Goal: Transaction & Acquisition: Book appointment/travel/reservation

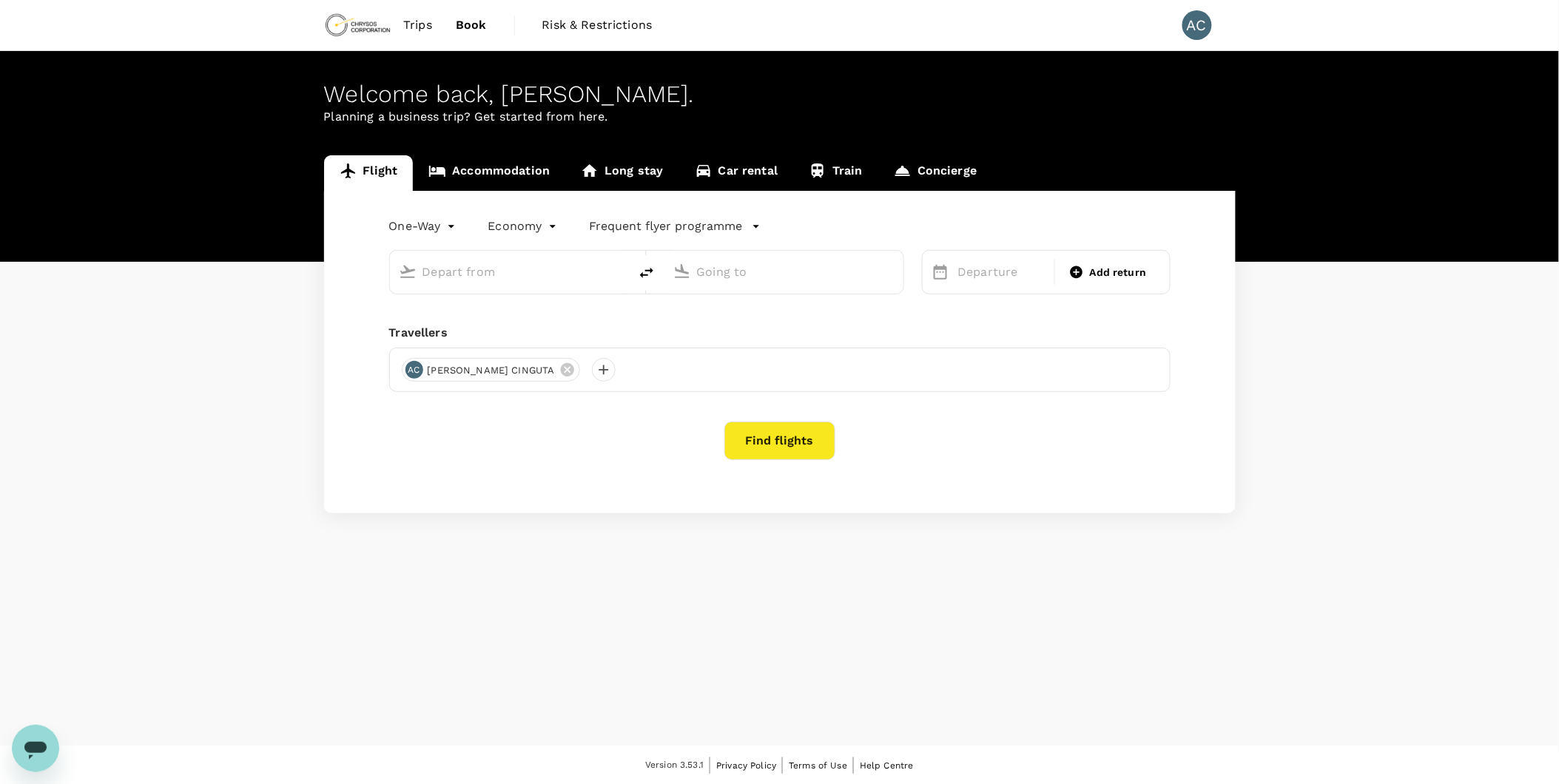
type input "roundtrip"
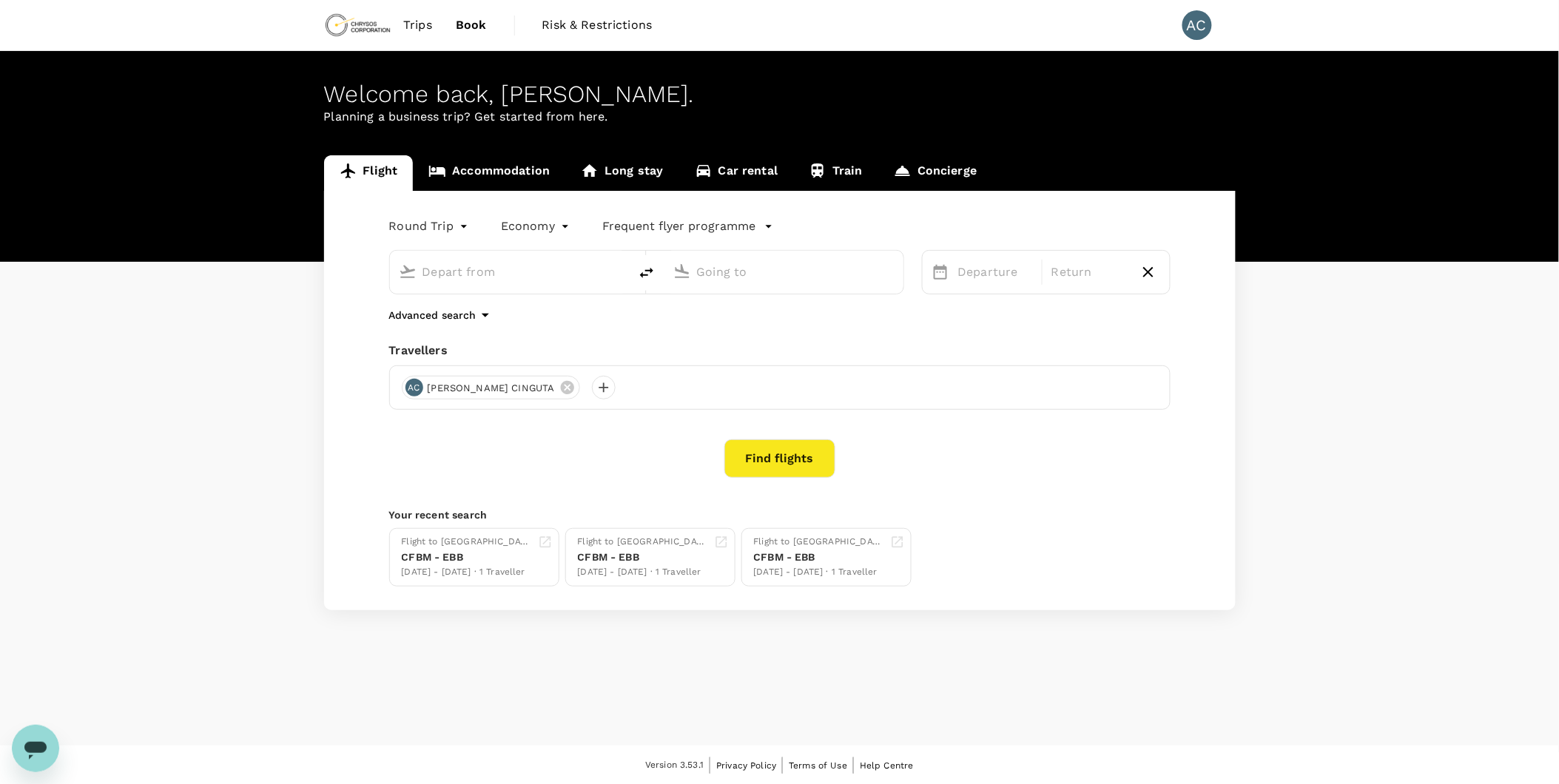
type input "Lubumbashi, [GEOGRAPHIC_DATA] (any)"
type input "Entebbe Intl (EBB)"
click at [799, 463] on button "Find flights" at bounding box center [779, 458] width 111 height 39
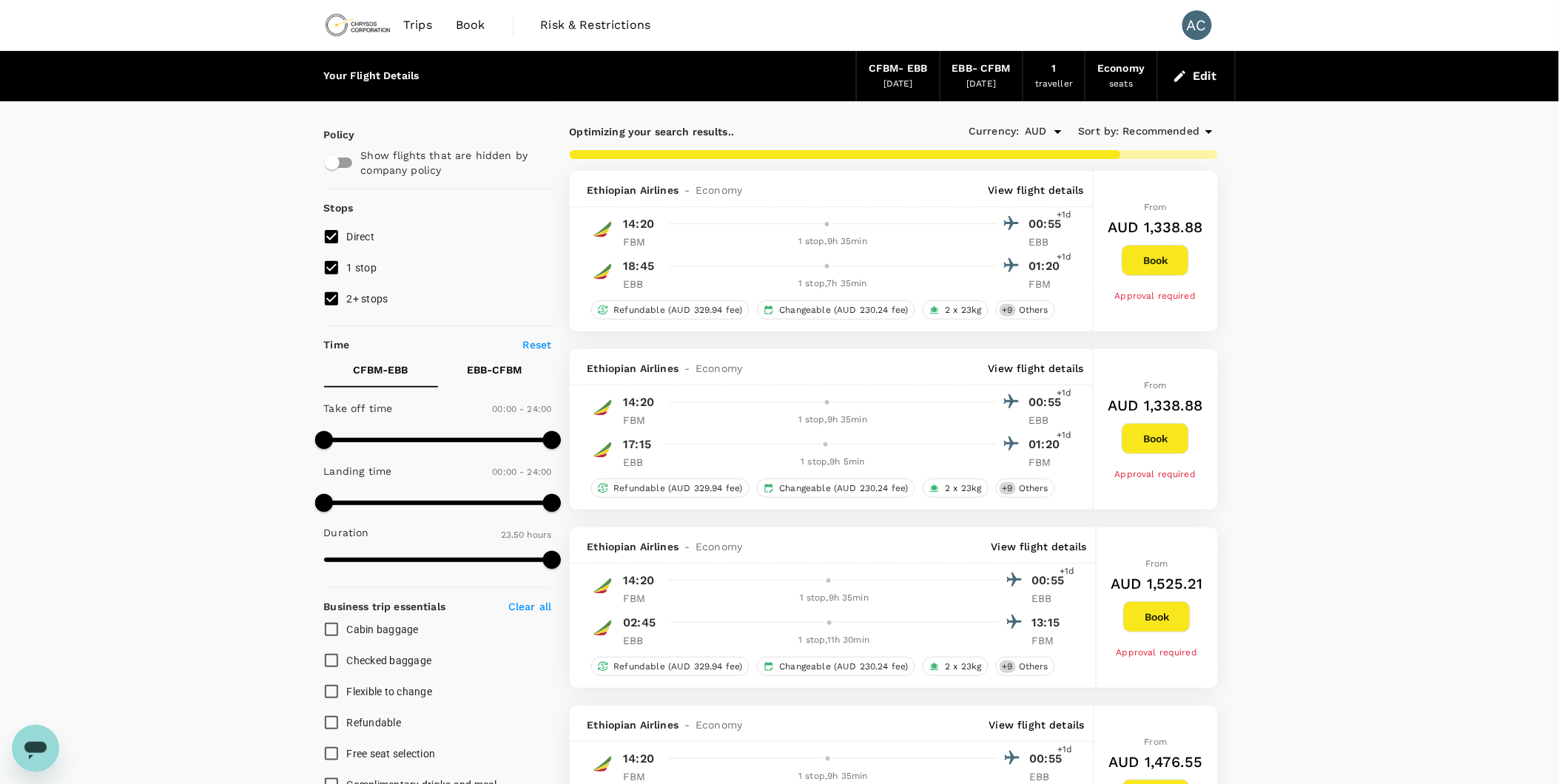
click at [1208, 135] on icon at bounding box center [1208, 131] width 17 height 17
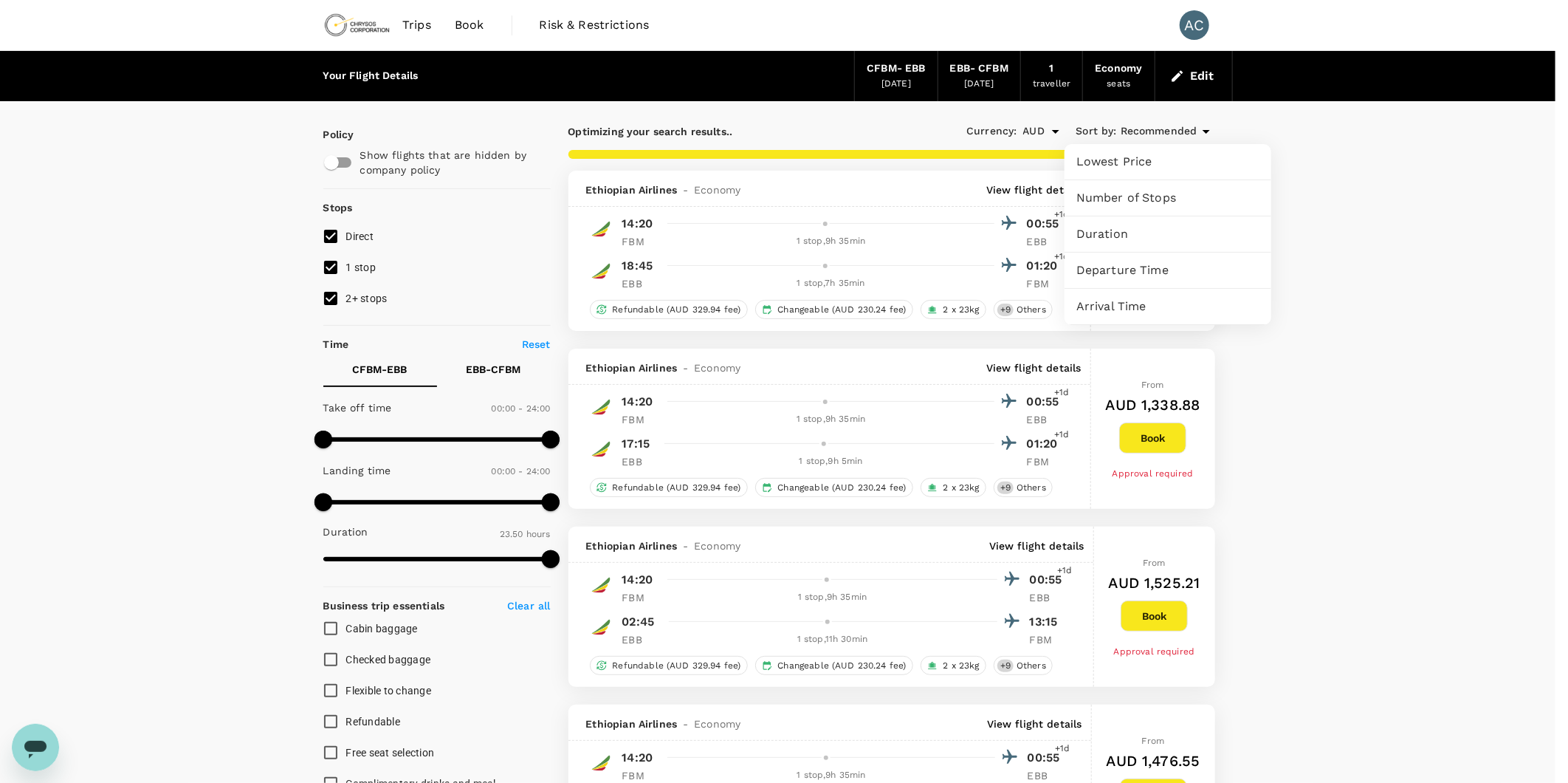
click at [1184, 176] on div "Lowest Price" at bounding box center [1168, 161] width 207 height 35
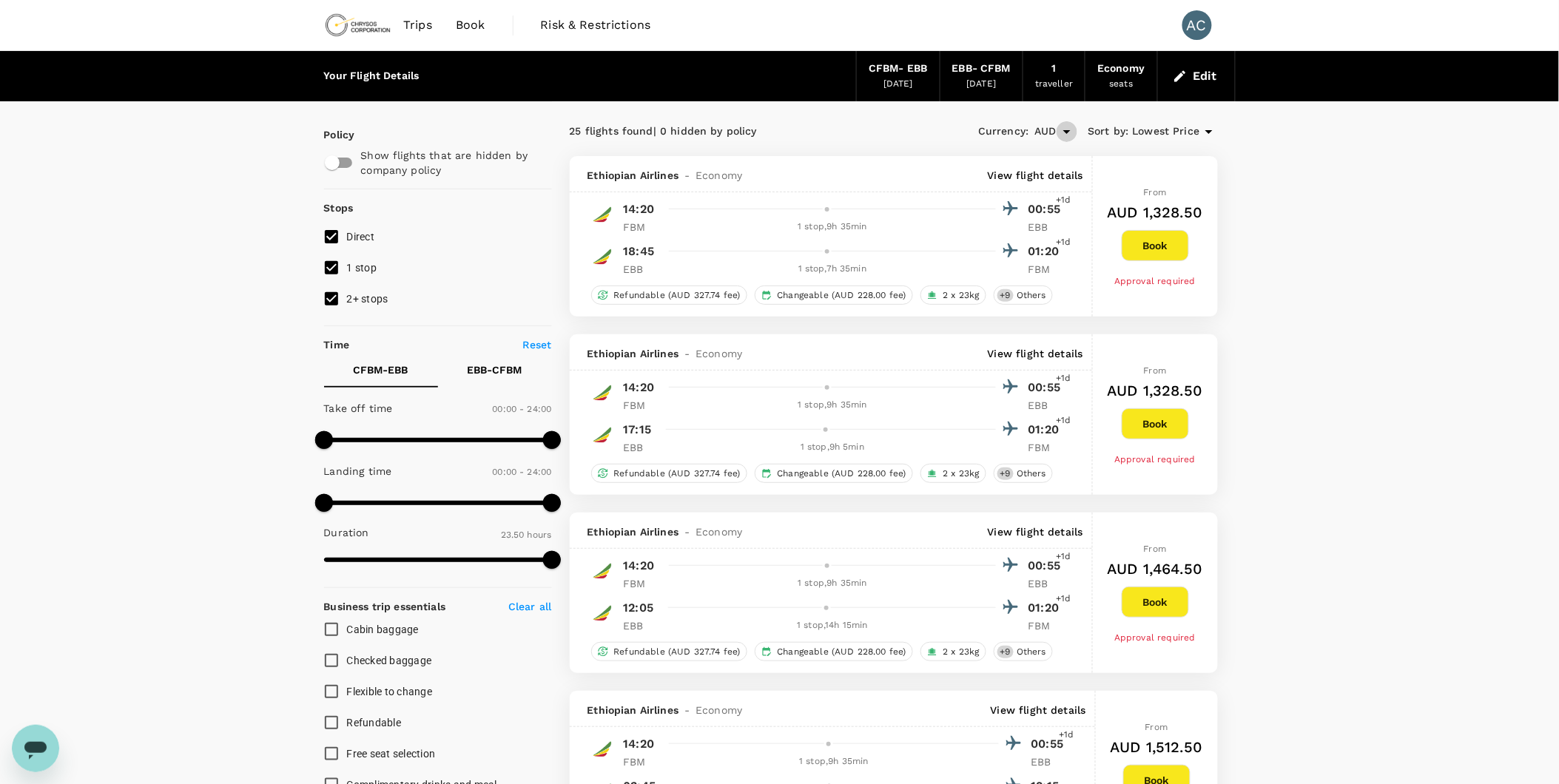
click at [1067, 133] on icon "Open" at bounding box center [1066, 131] width 17 height 17
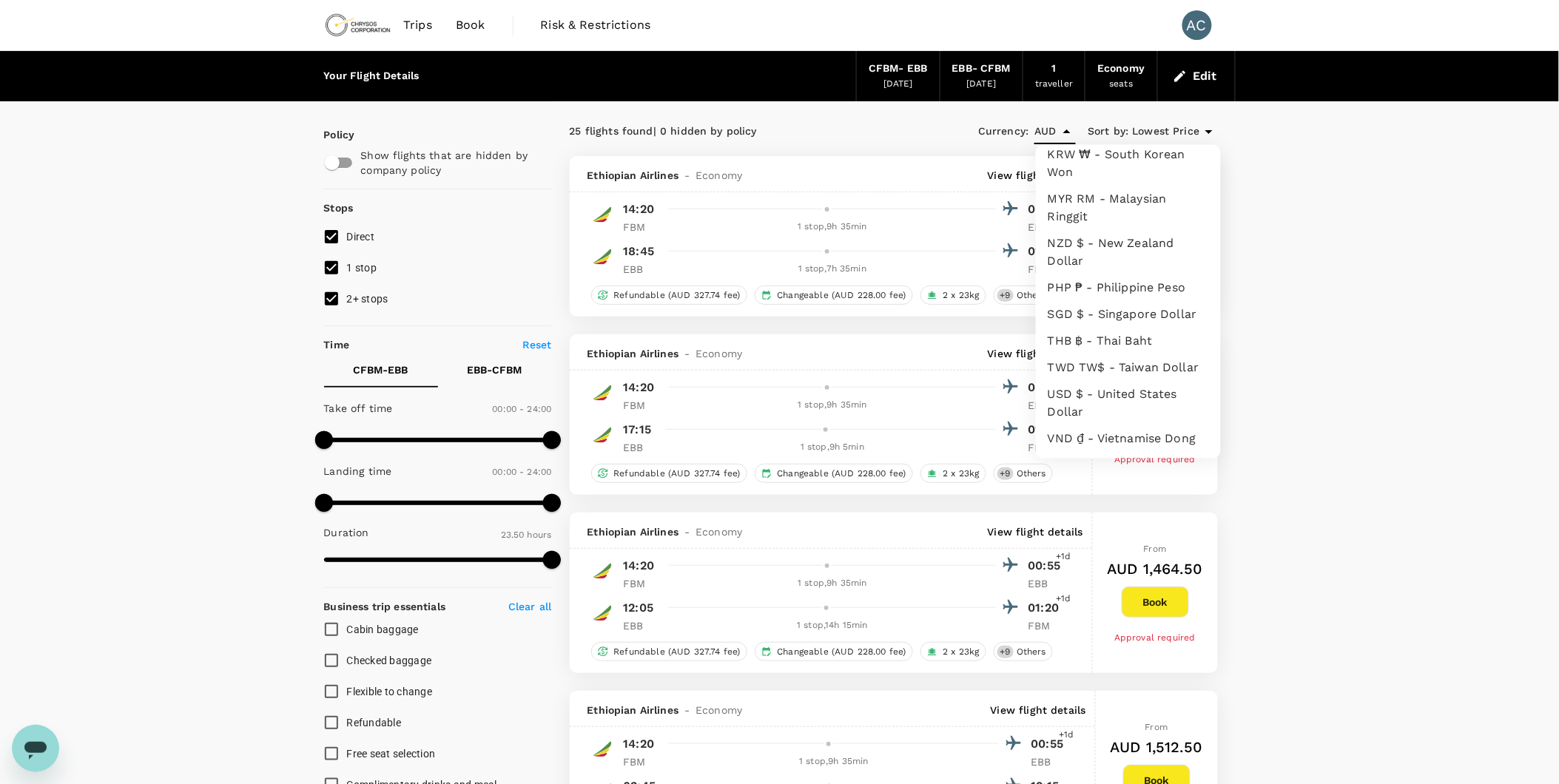
scroll to position [425, 0]
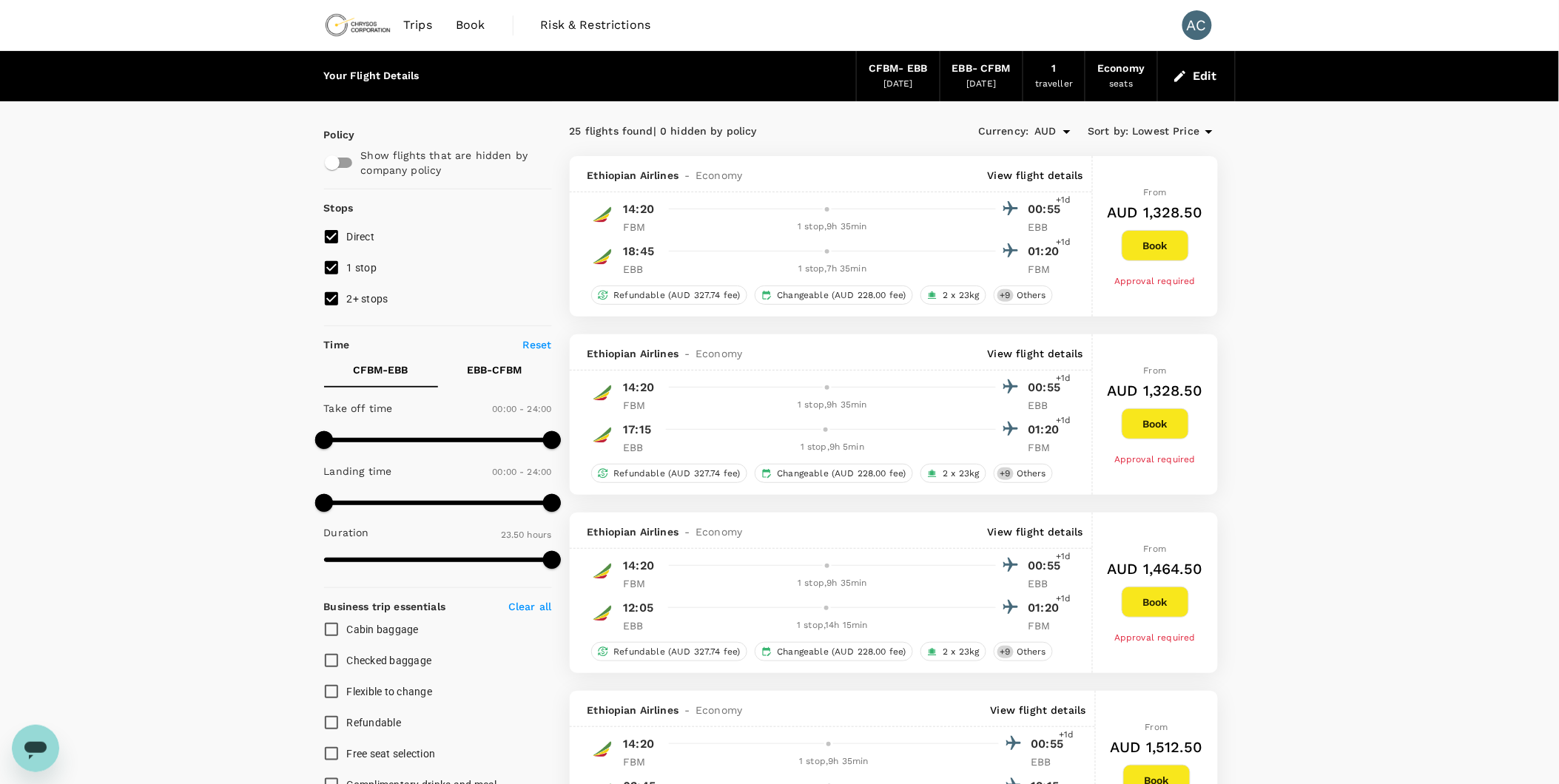
click at [1066, 122] on icon "Open" at bounding box center [1066, 131] width 17 height 17
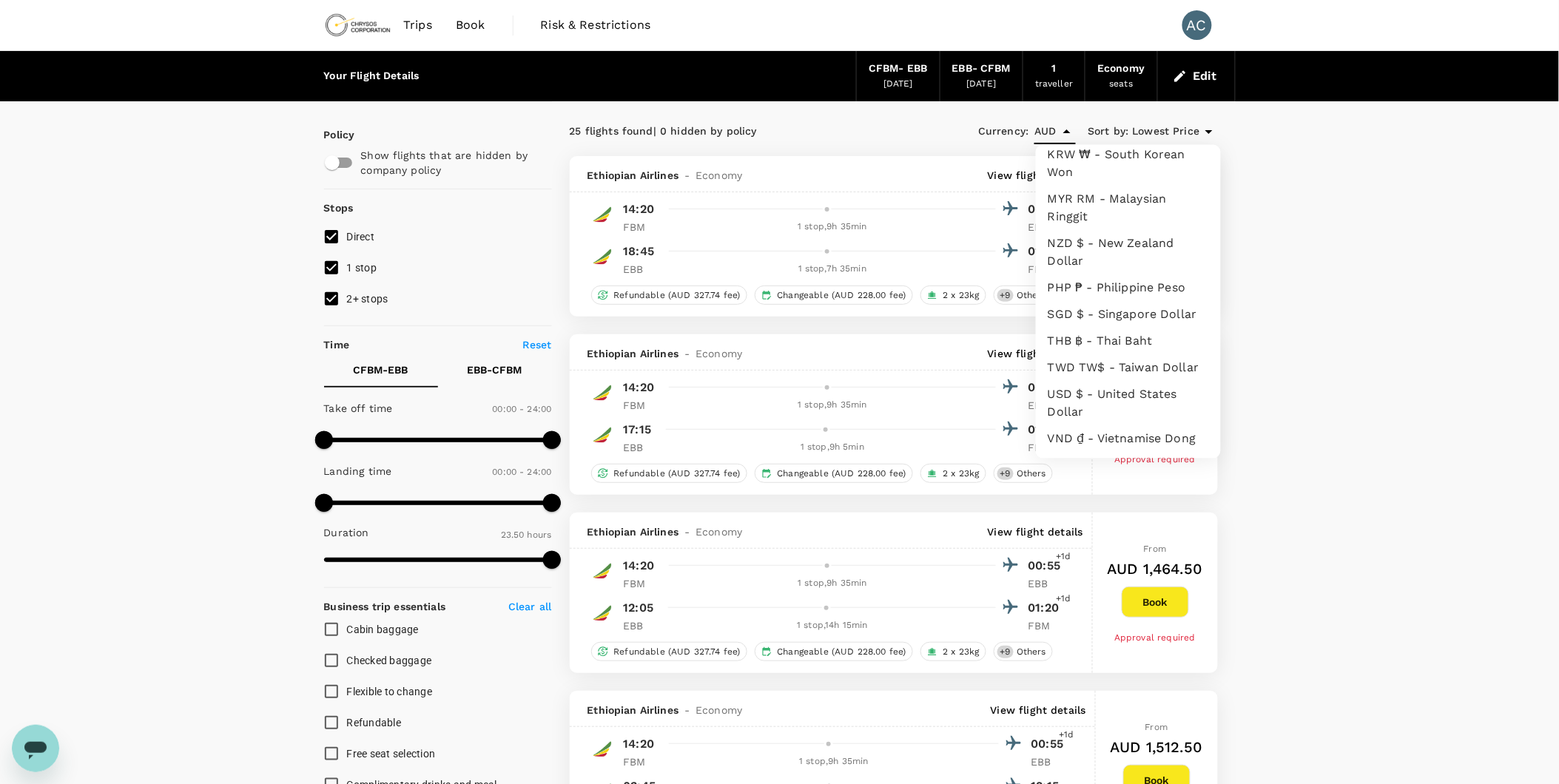
click at [1138, 381] on li "USD $ - United States Dollar" at bounding box center [1127, 403] width 185 height 45
type input "USD"
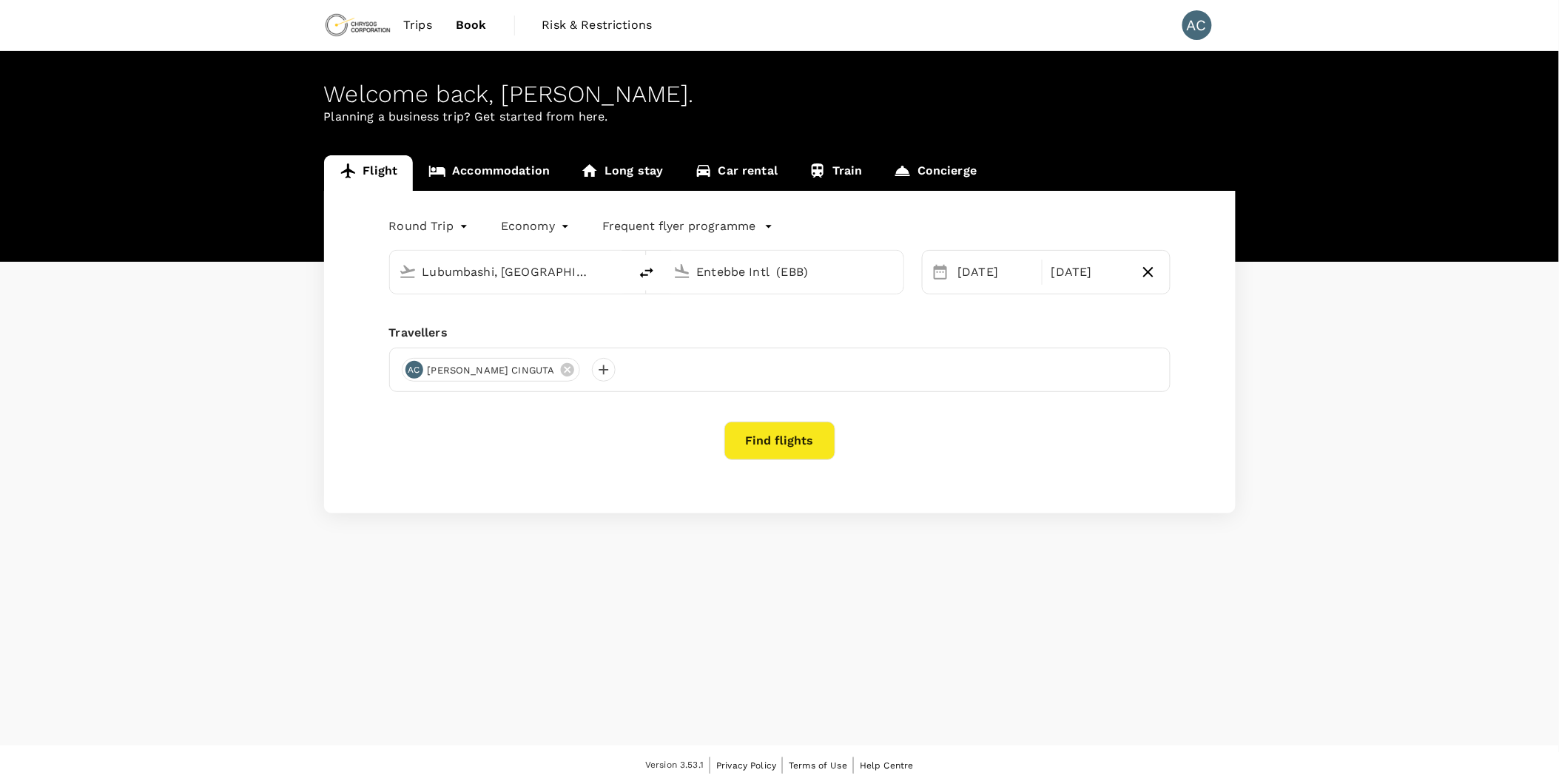
type input "Lubumbashi, [GEOGRAPHIC_DATA] (any)"
type input "Entebbe Intl (EBB)"
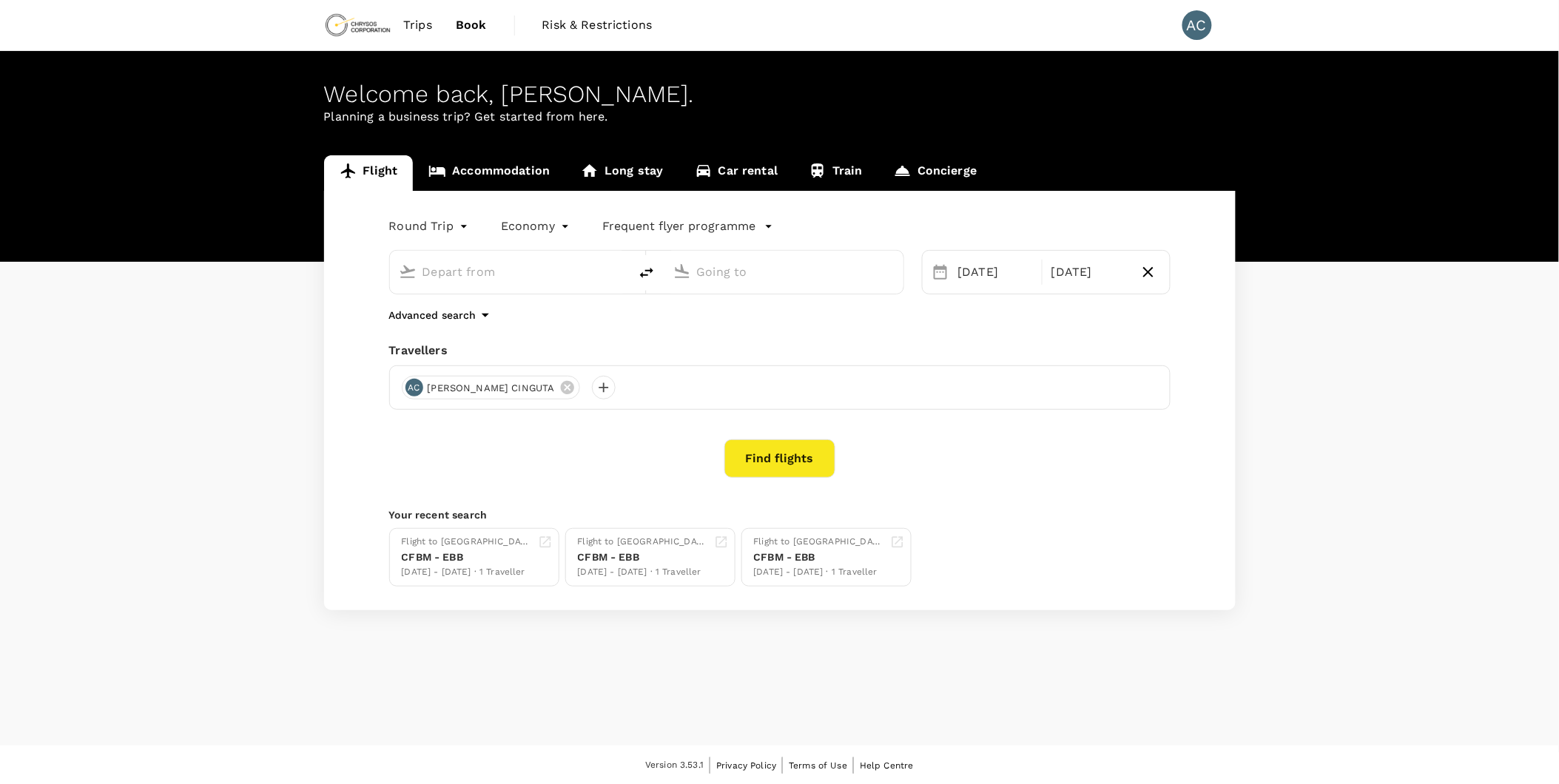
type input "Lubumbashi, [GEOGRAPHIC_DATA] (any)"
type input "Entebbe Intl (EBB)"
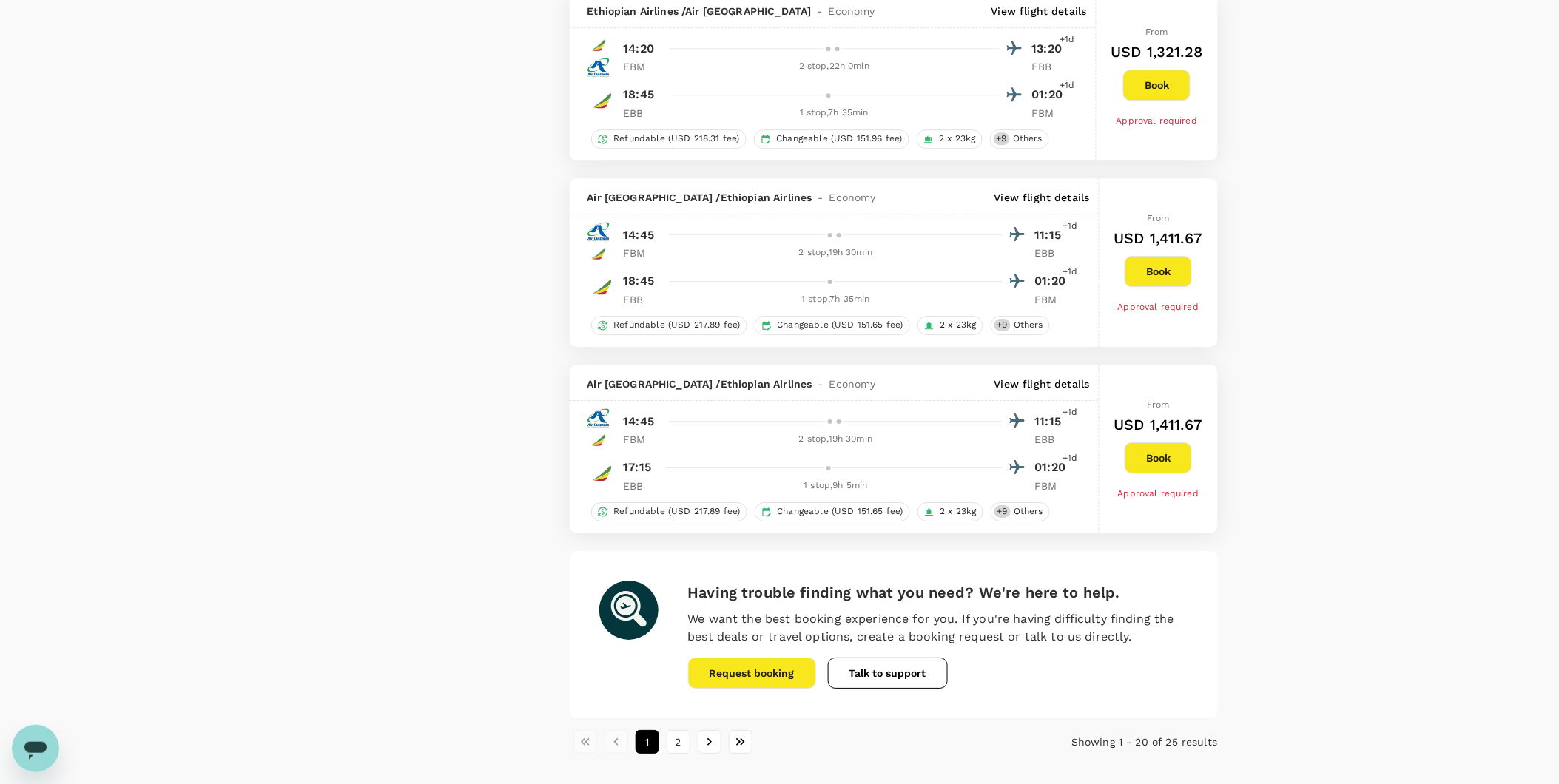
scroll to position [3591, 0]
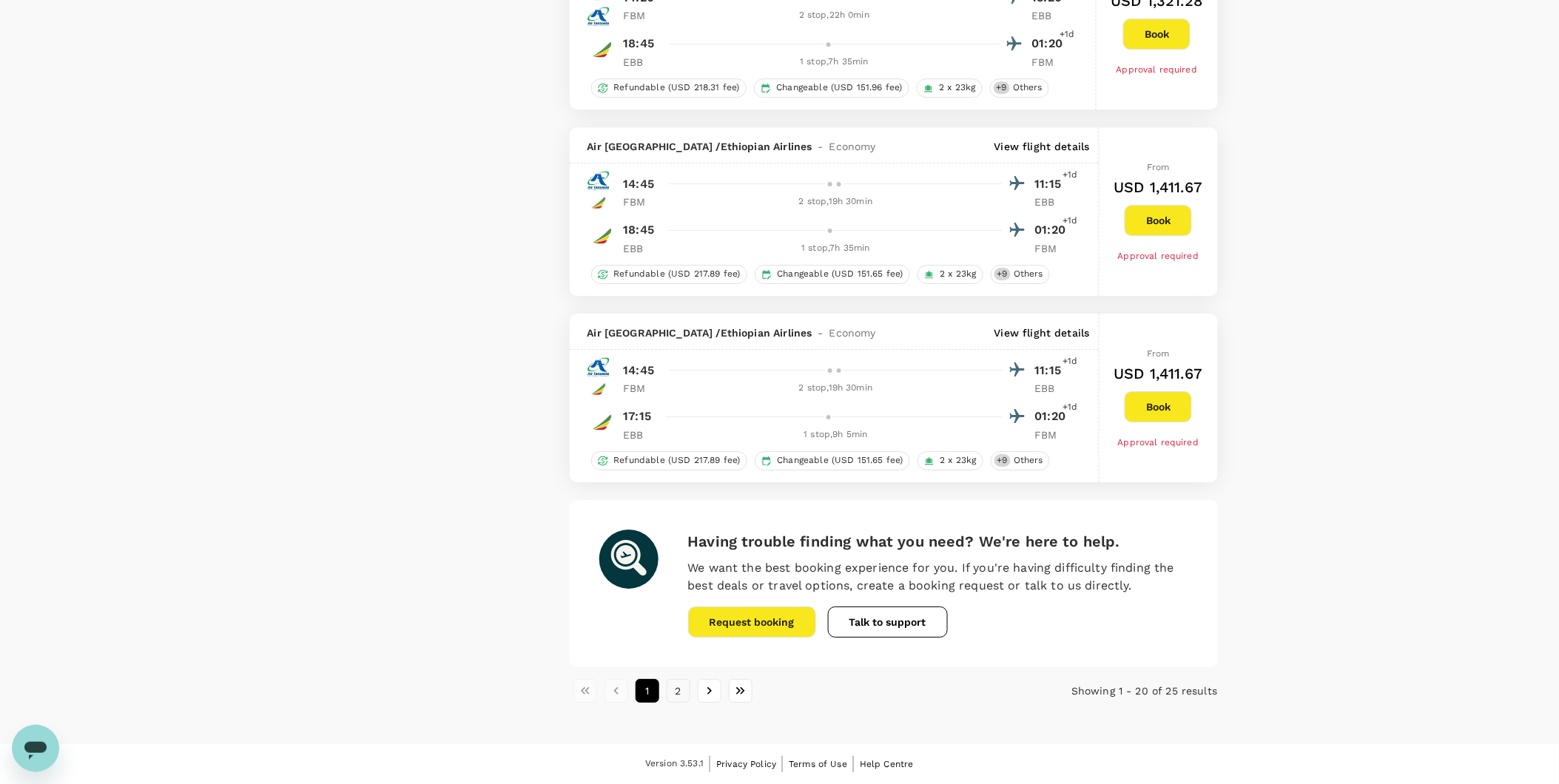
click at [675, 688] on button "2" at bounding box center [678, 690] width 23 height 23
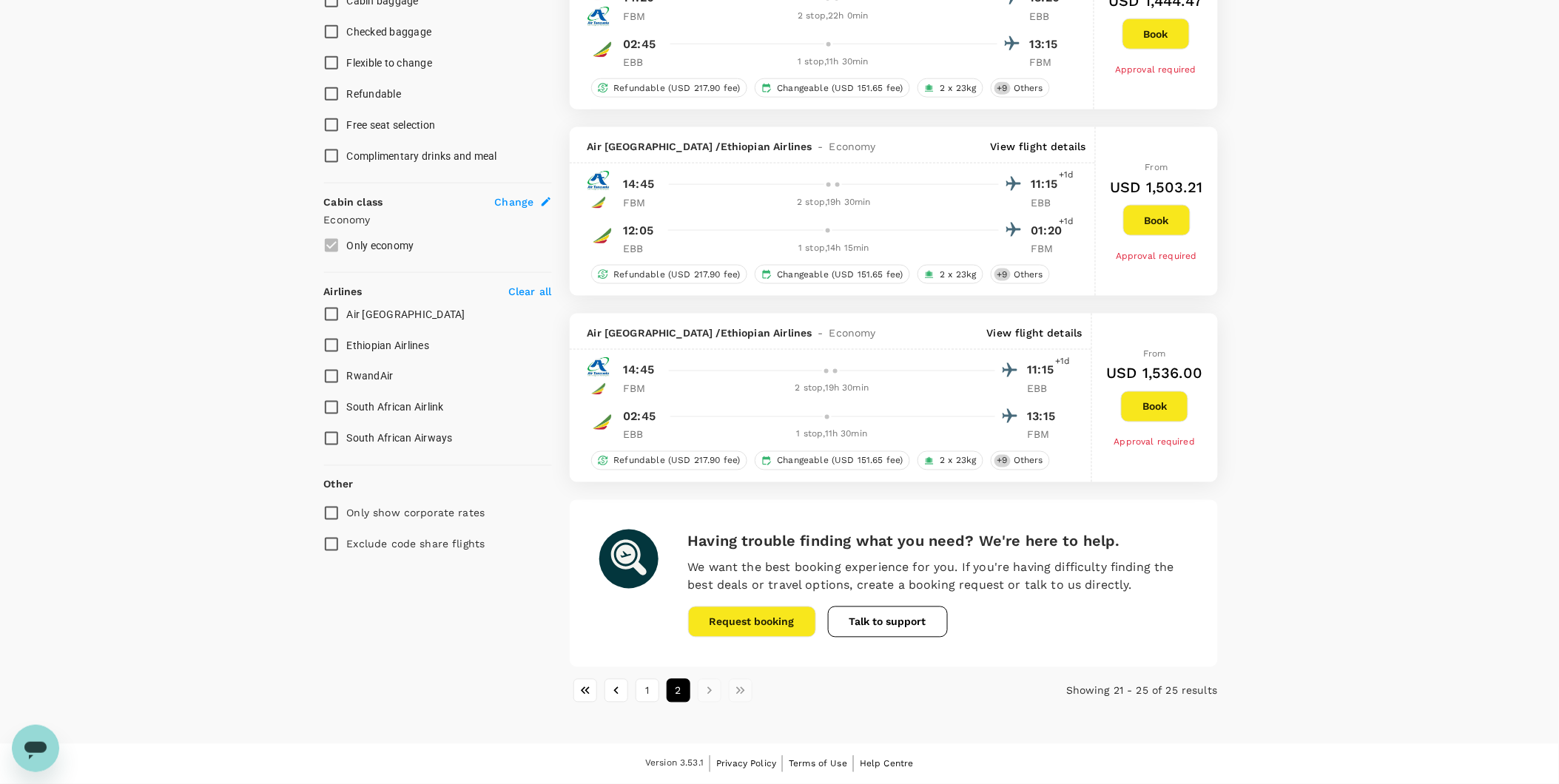
scroll to position [631, 0]
click at [642, 688] on button "1" at bounding box center [647, 690] width 23 height 23
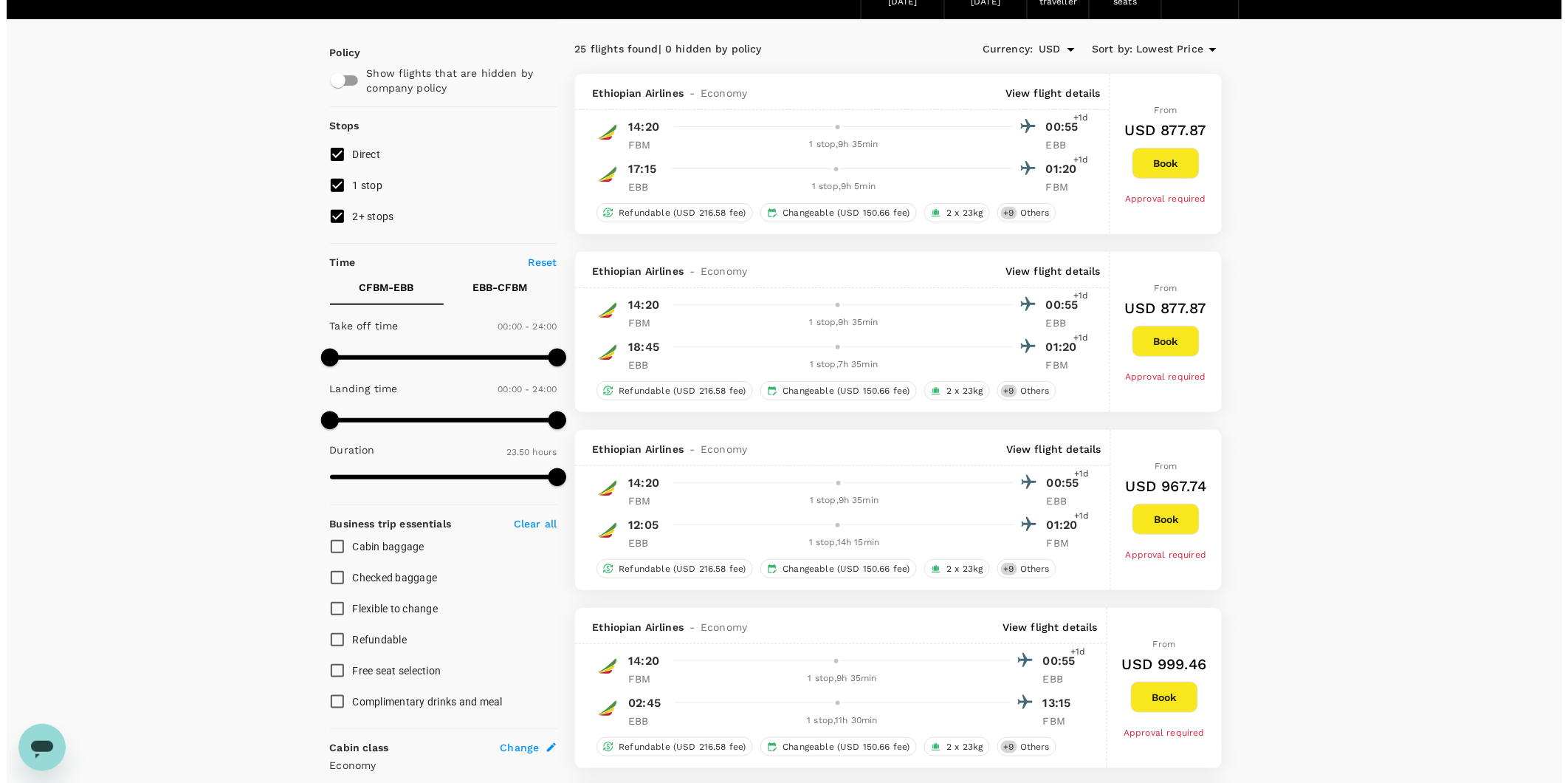
scroll to position [0, 0]
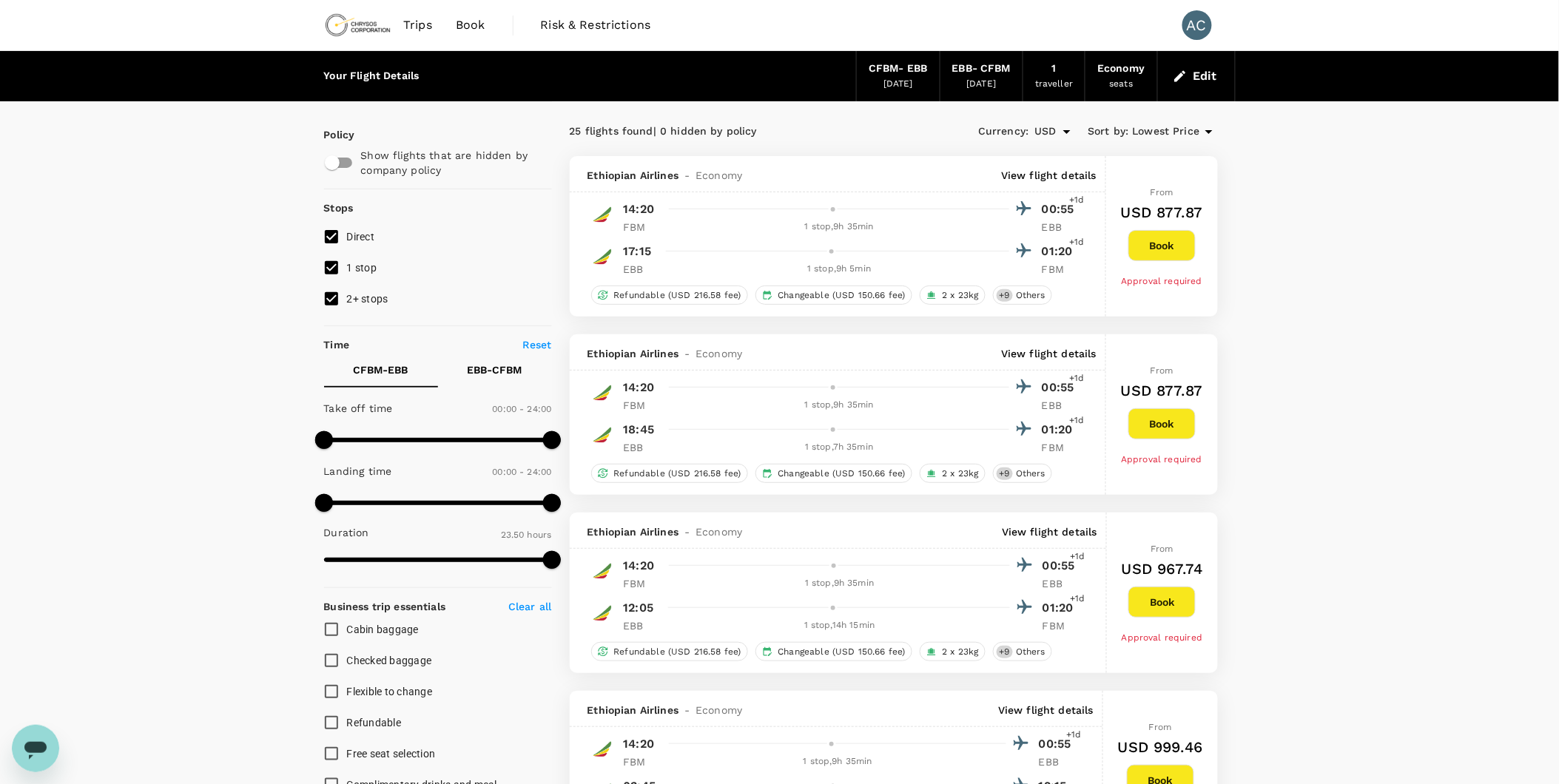
click at [1182, 79] on icon "button" at bounding box center [1180, 76] width 15 height 15
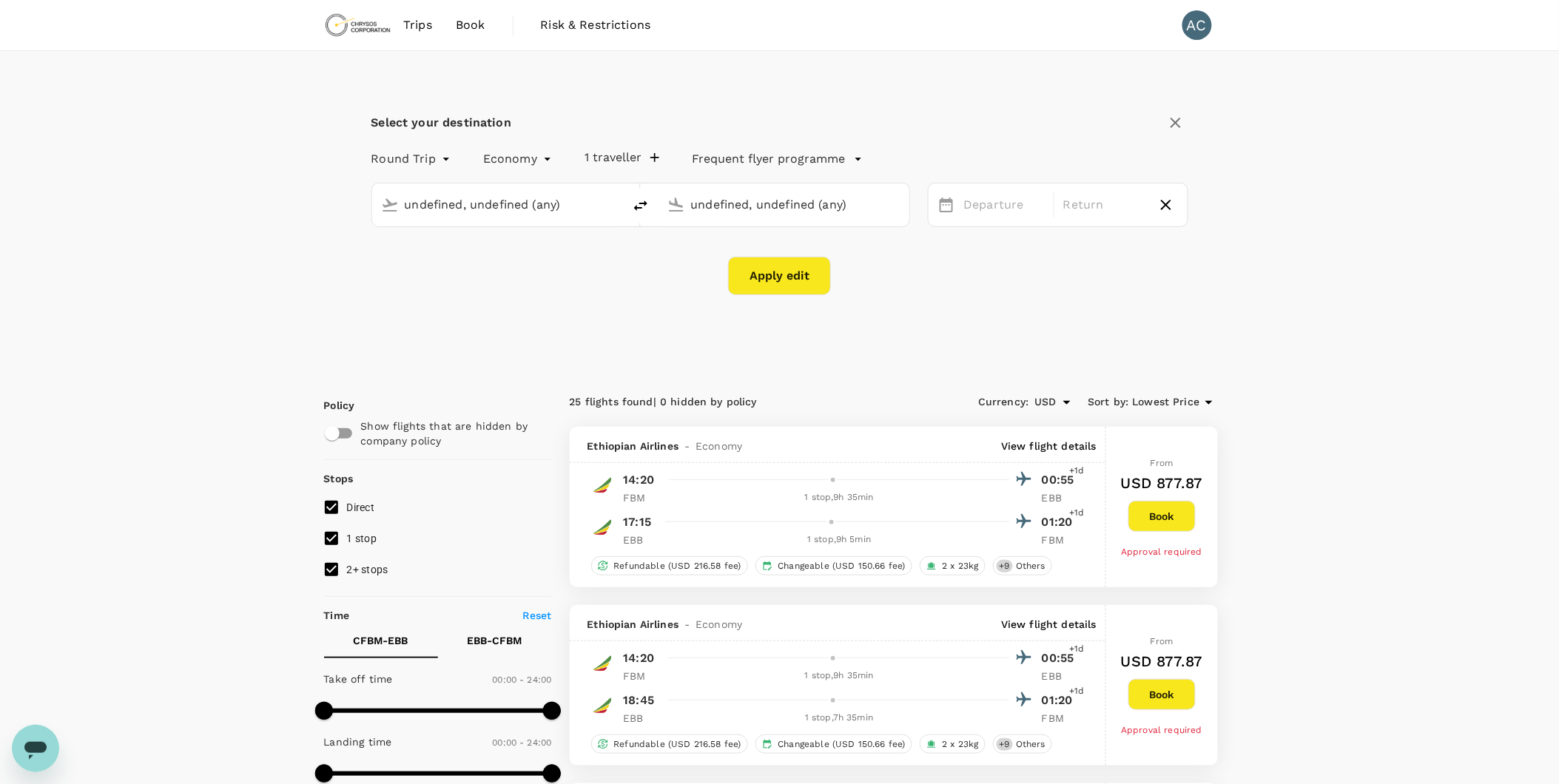
type input "Lubumbashi, [GEOGRAPHIC_DATA] (any)"
type input "Entebbe Intl (EBB)"
type input "Lubumbashi, [GEOGRAPHIC_DATA] (any)"
type input "Entebbe Intl (EBB)"
click at [1114, 199] on div "23 Dec" at bounding box center [1103, 205] width 93 height 29
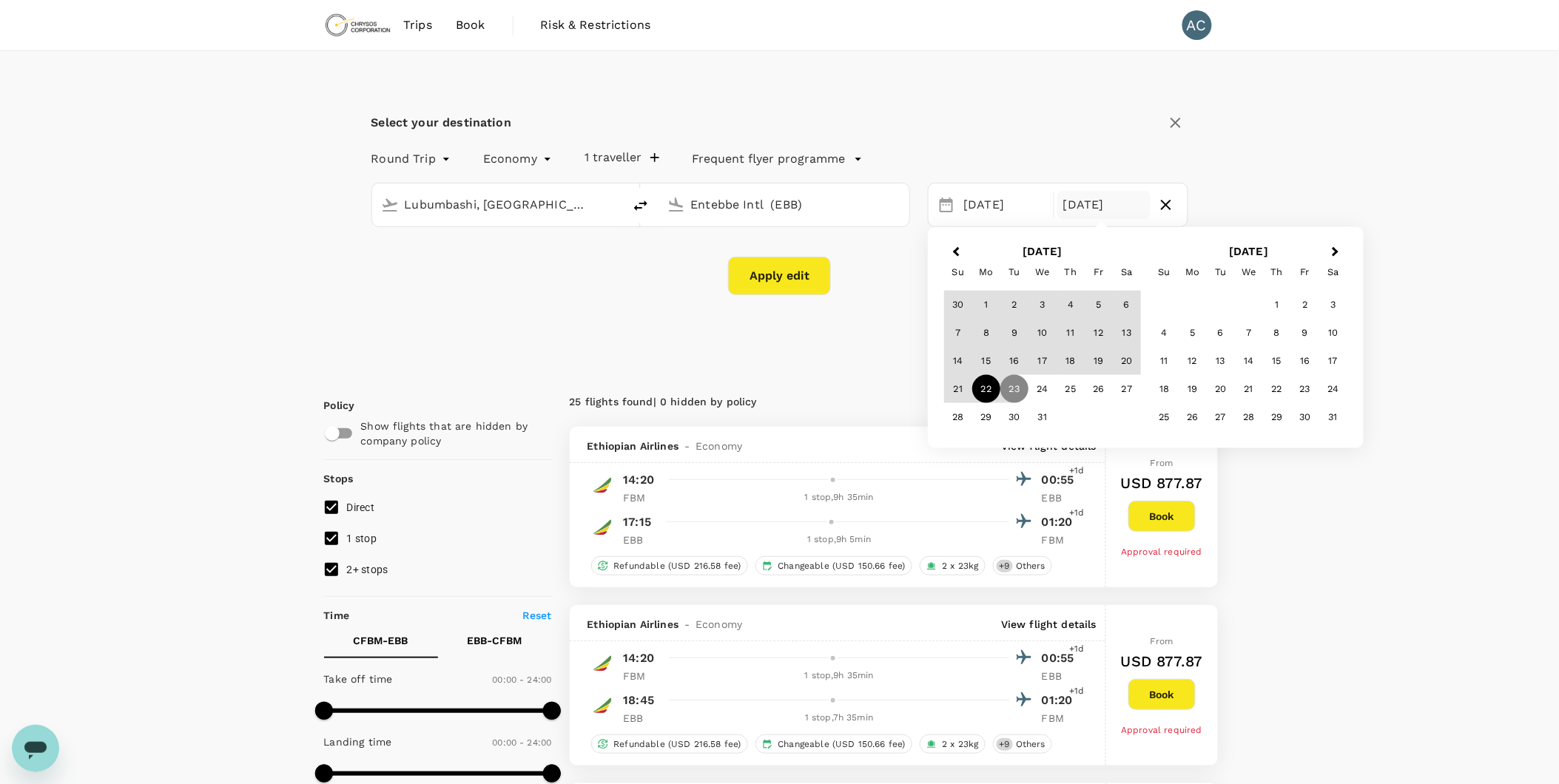
click at [993, 389] on div "22" at bounding box center [985, 388] width 28 height 28
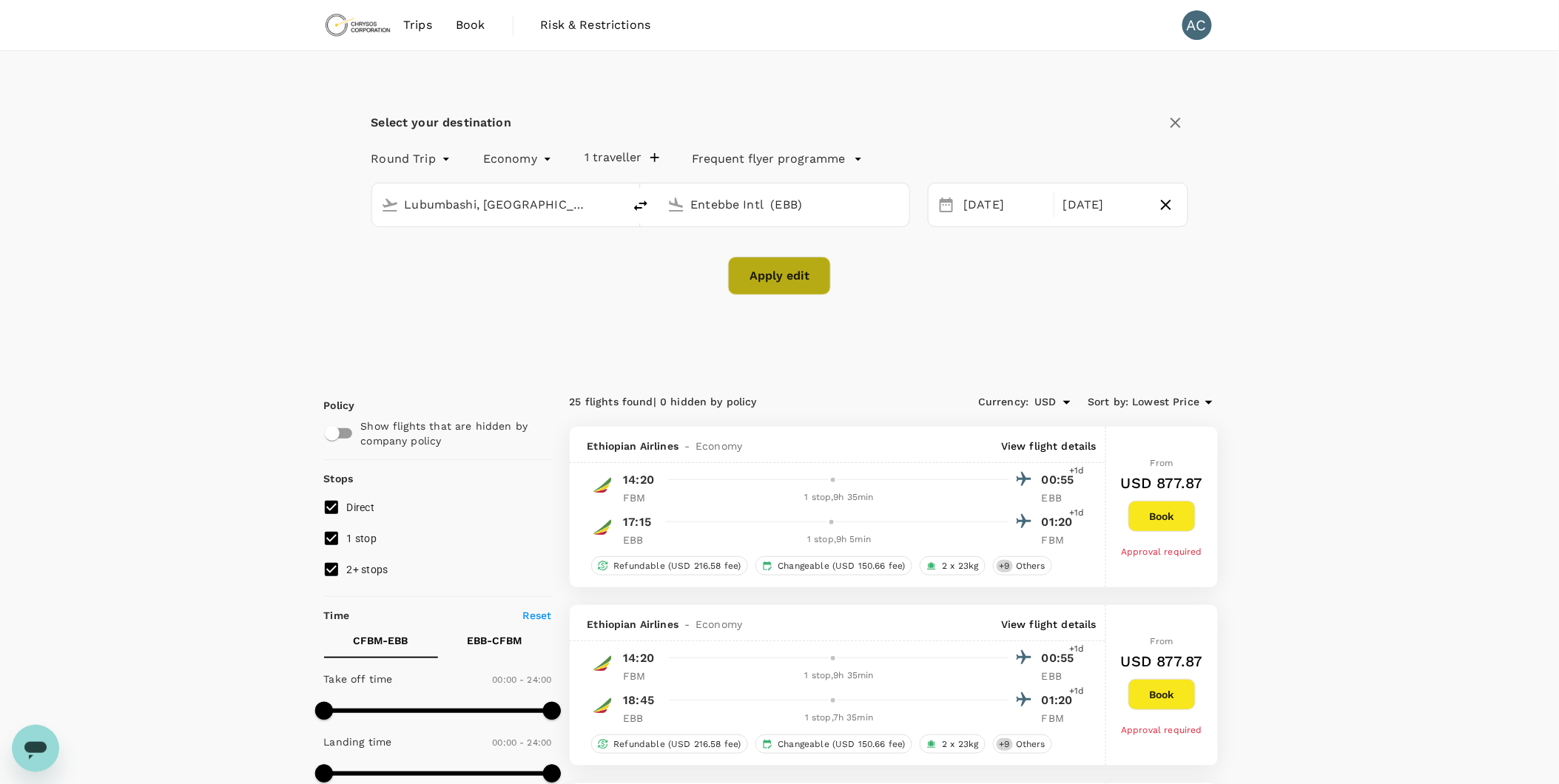
click at [790, 271] on button "Apply edit" at bounding box center [779, 276] width 103 height 39
checkbox input "false"
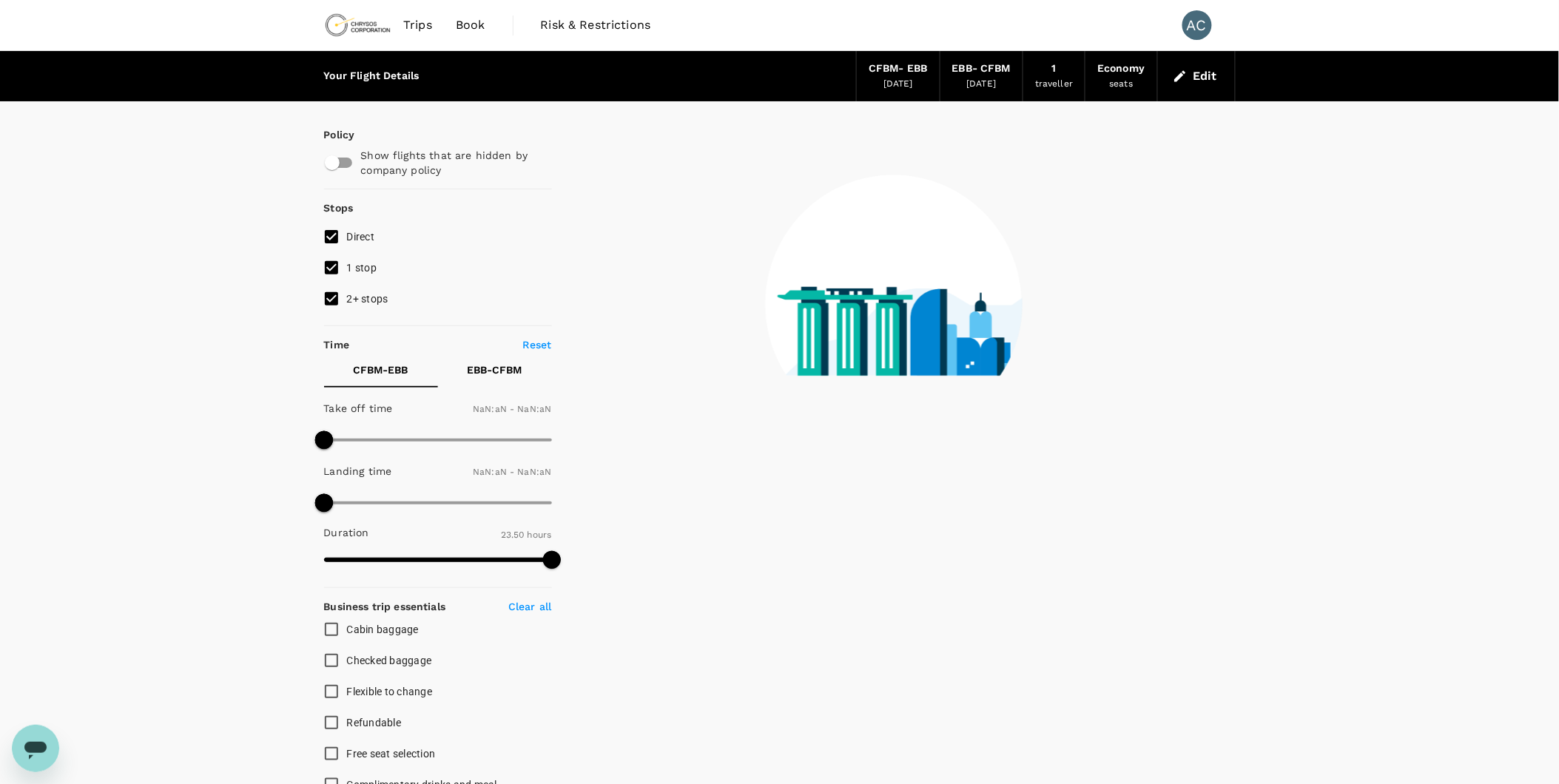
type input "1440"
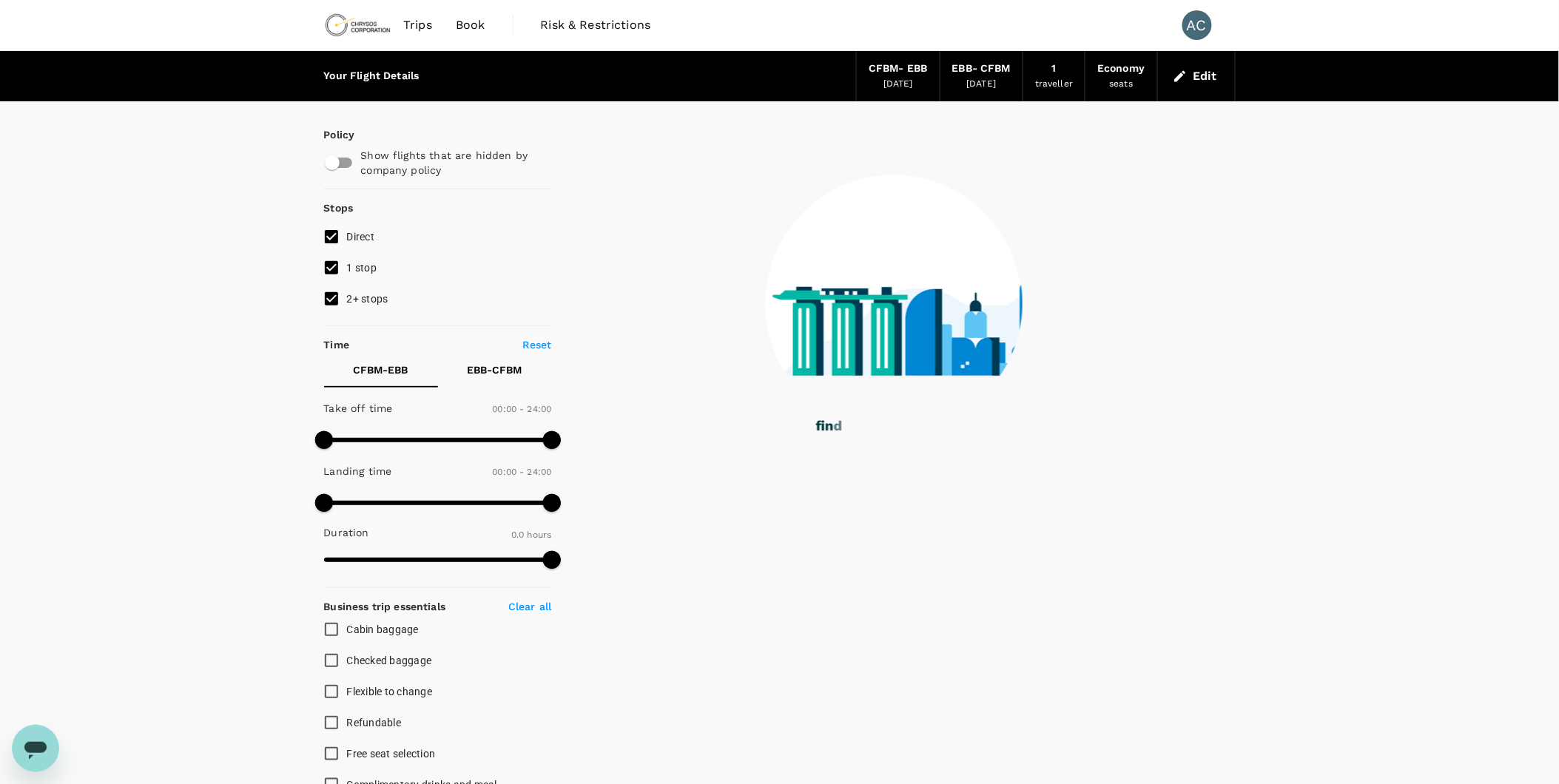
checkbox input "true"
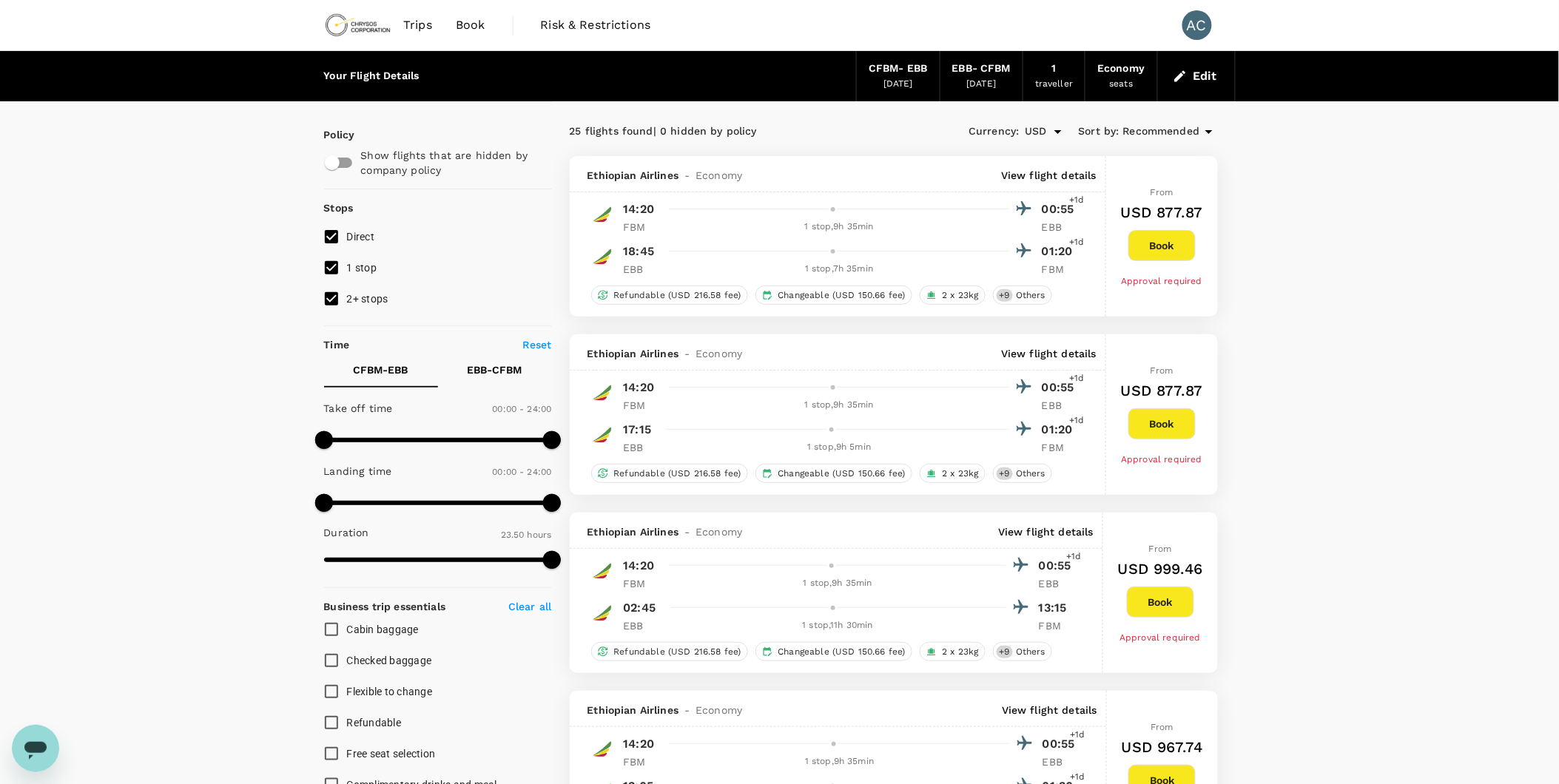
click at [1023, 175] on p "View flight details" at bounding box center [1048, 175] width 95 height 15
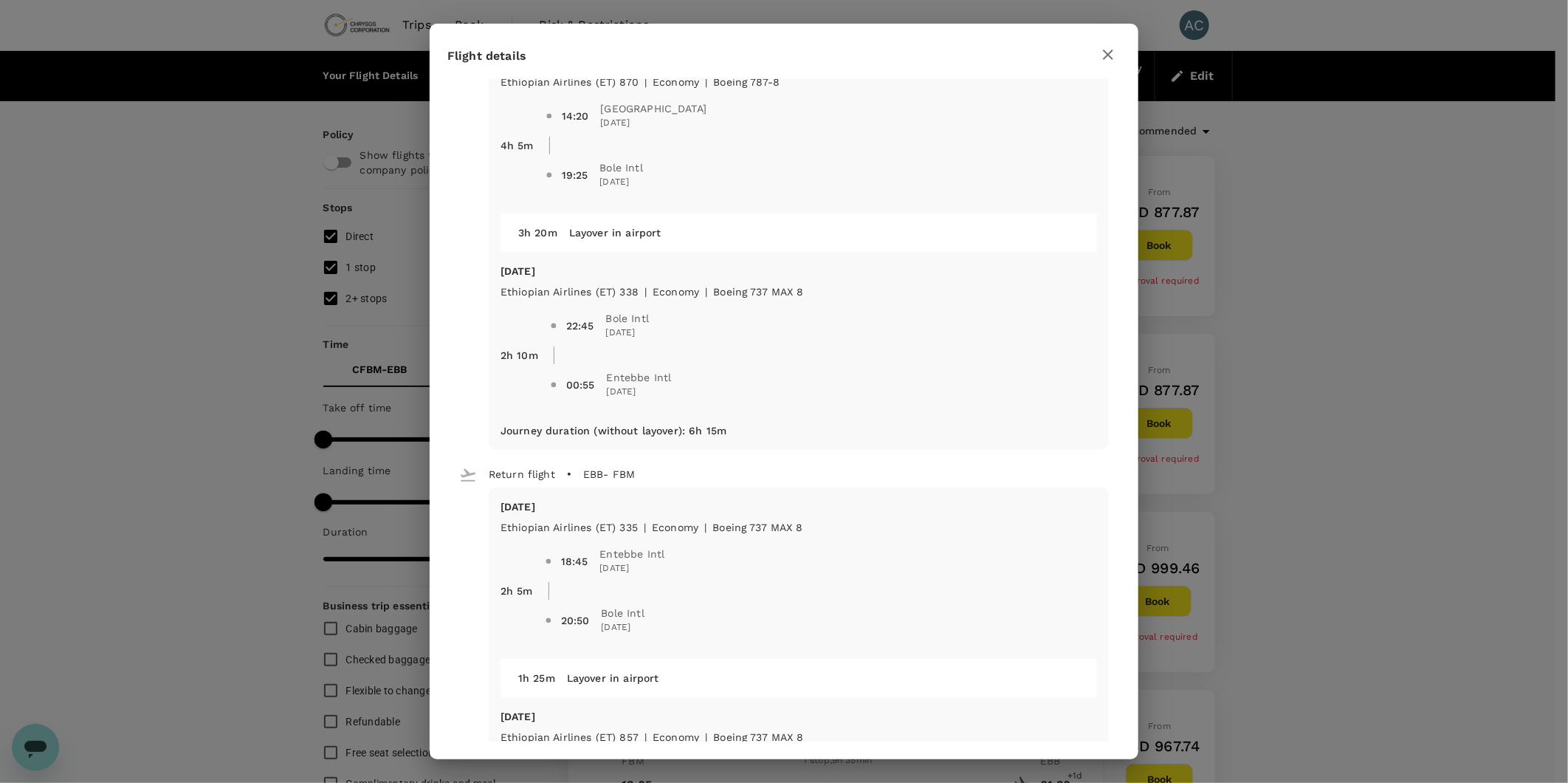
scroll to position [227, 0]
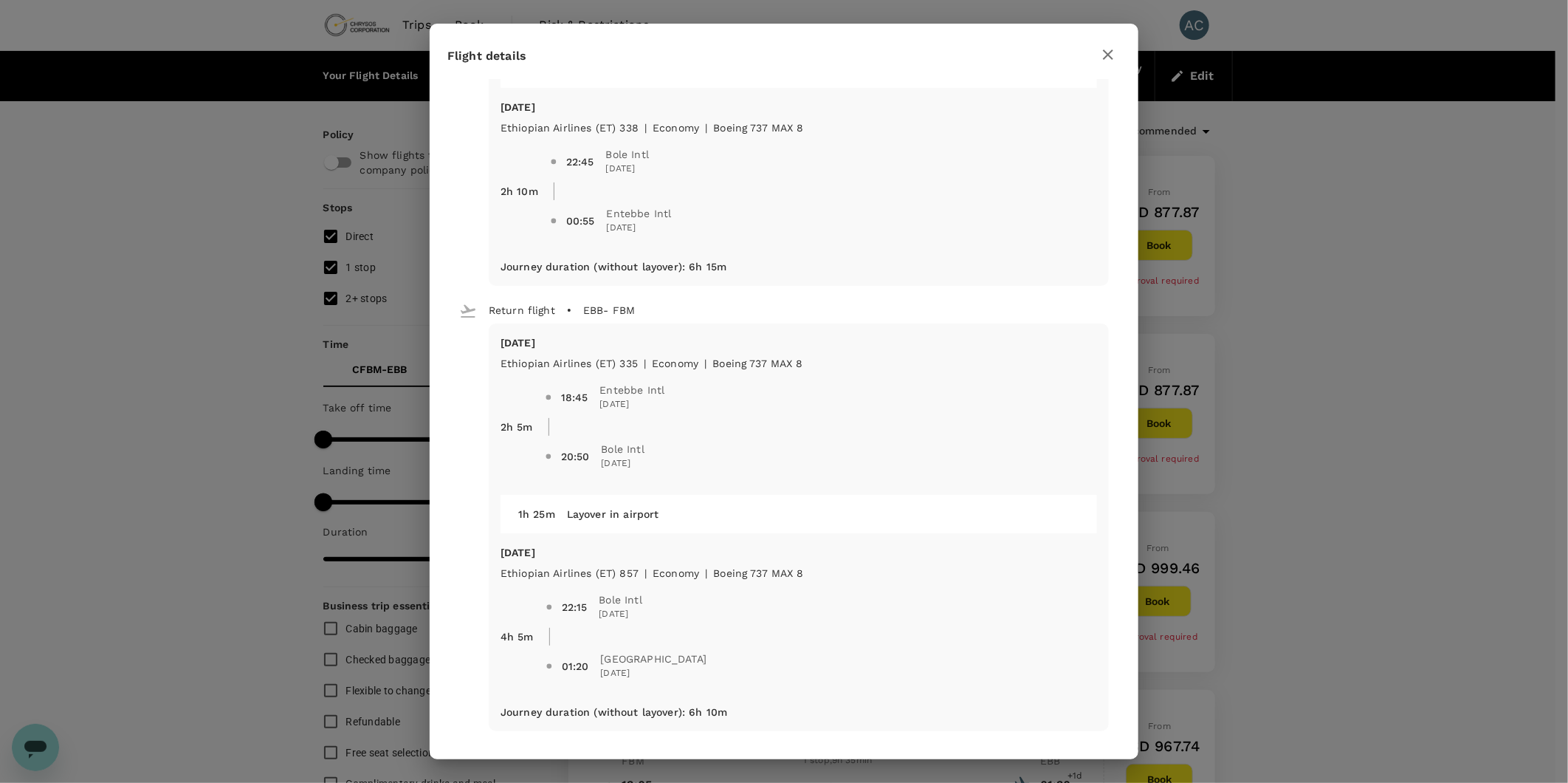
click at [1111, 56] on icon "button" at bounding box center [1108, 55] width 11 height 11
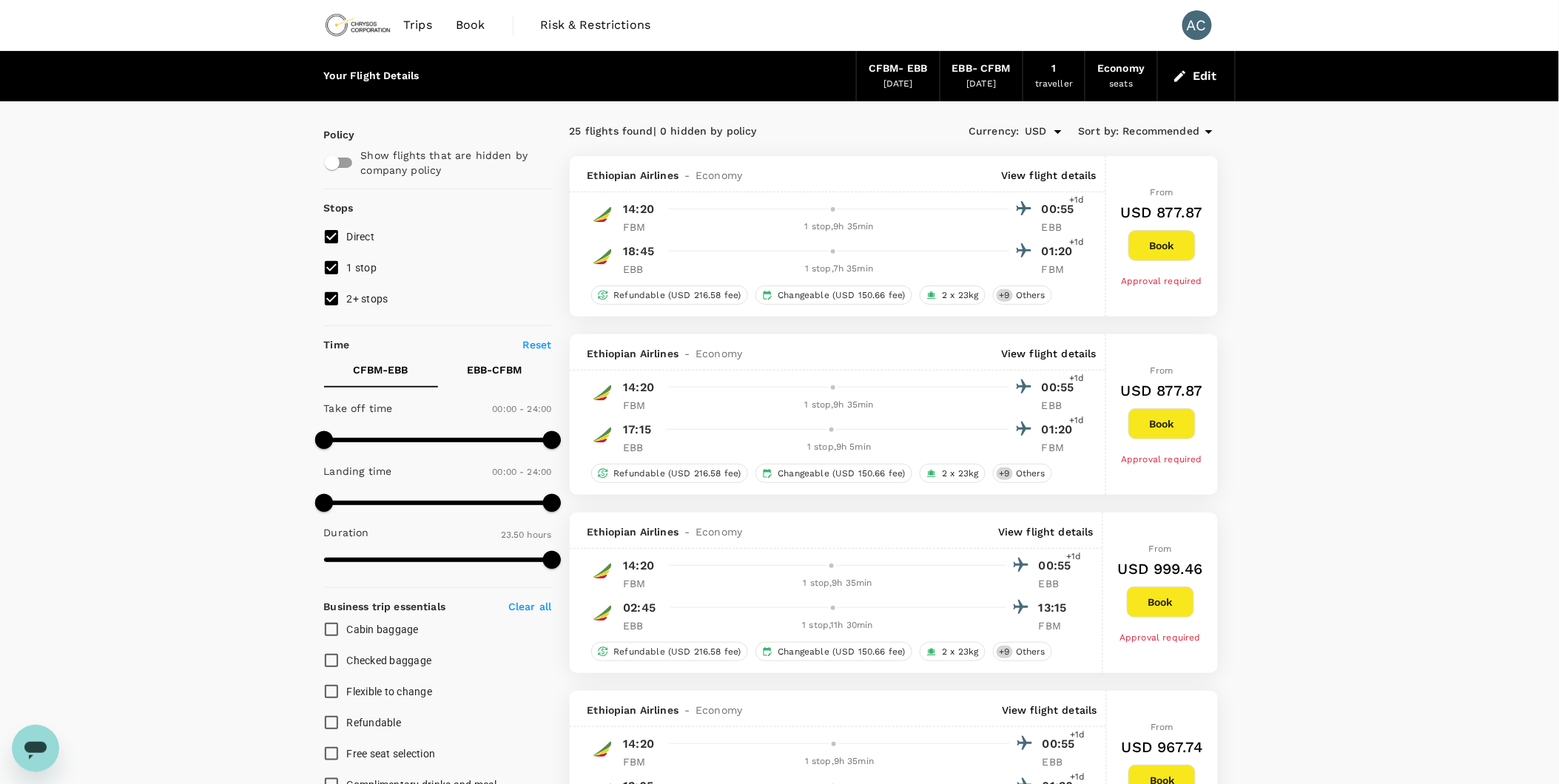
click at [1160, 242] on button "Book" at bounding box center [1162, 245] width 67 height 31
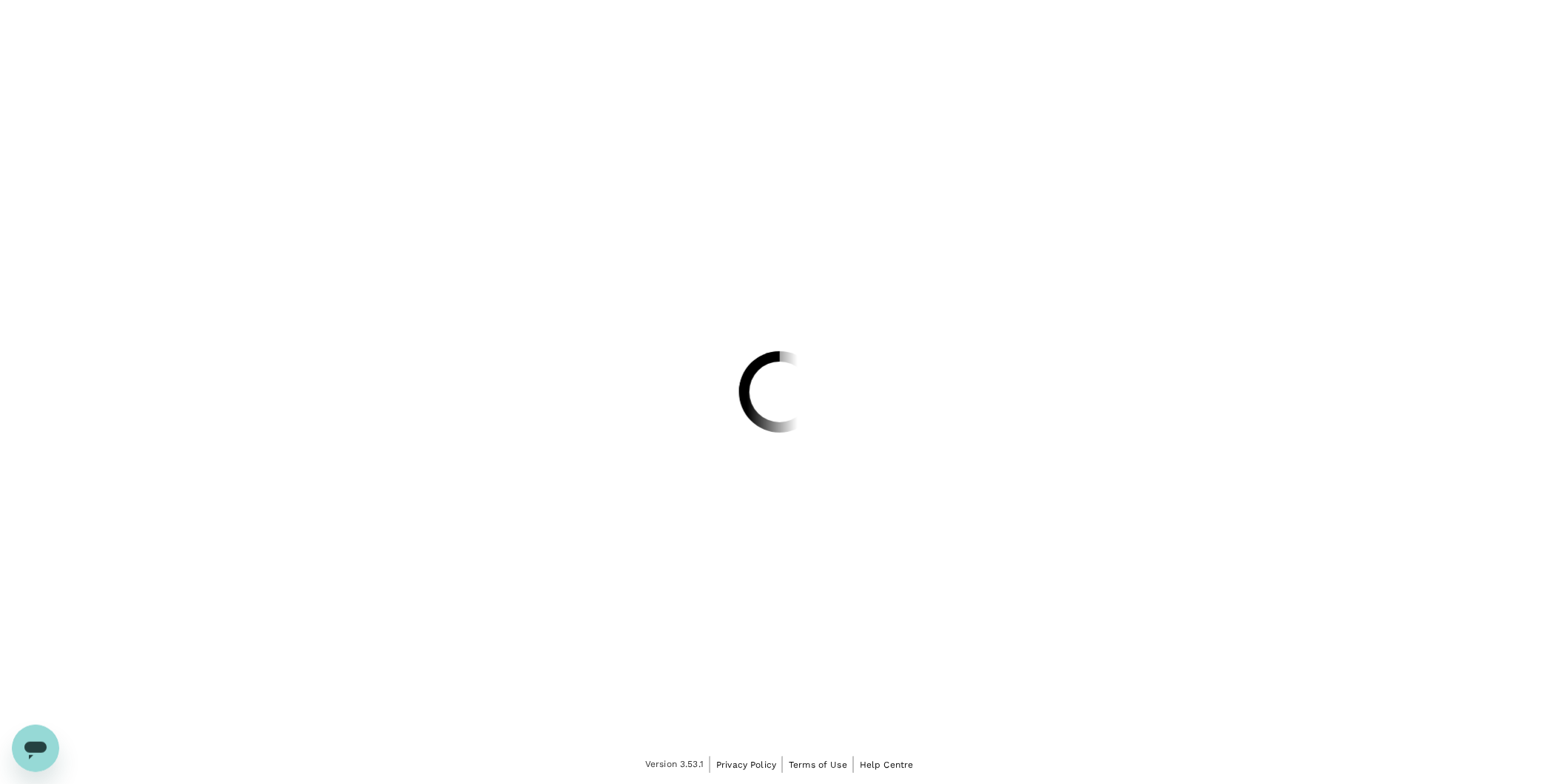
click at [1160, 242] on div at bounding box center [779, 392] width 1559 height 784
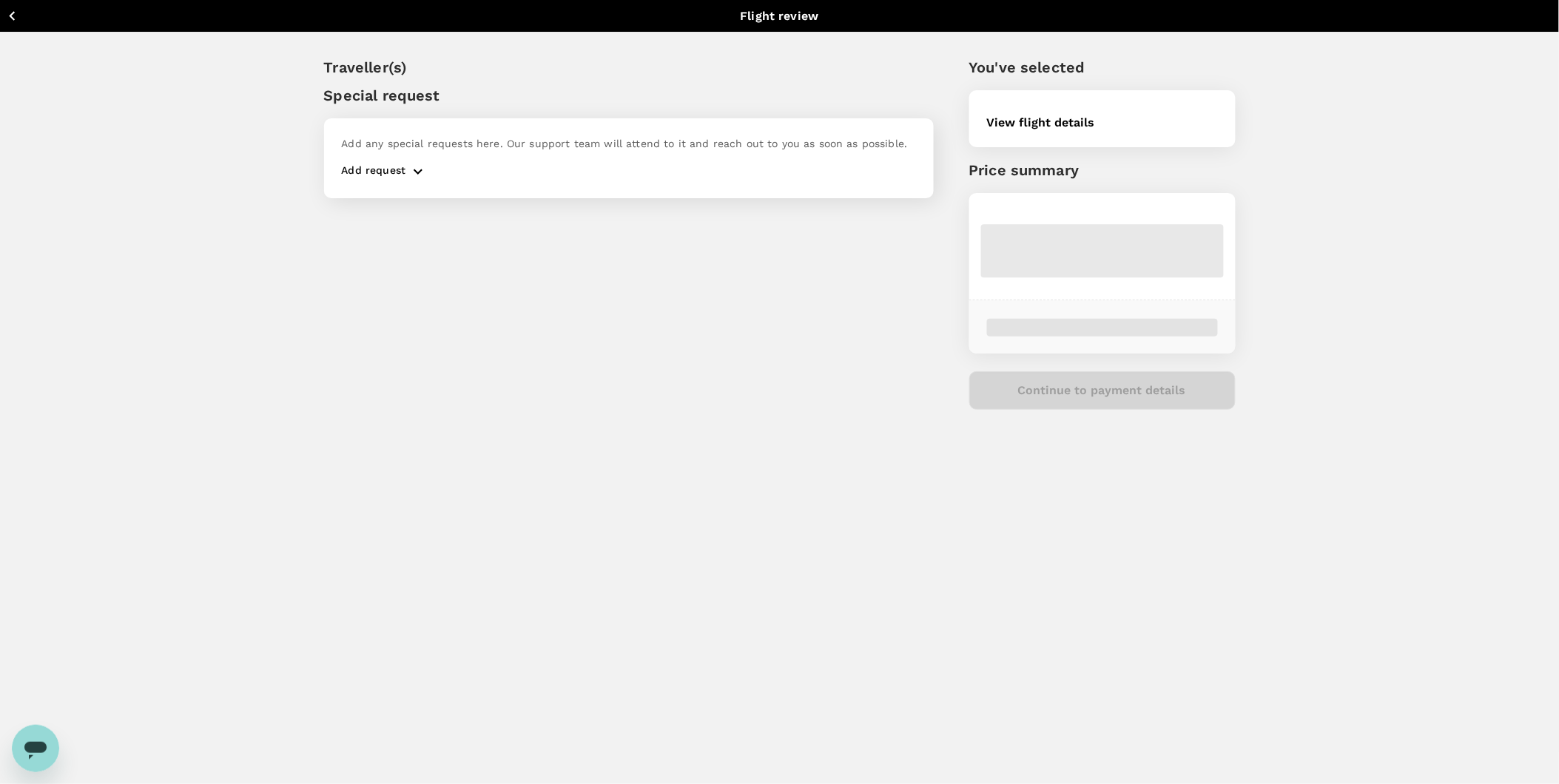
click at [952, 350] on div "You've selected View flight details Price summary Continue to payment details" at bounding box center [1084, 221] width 302 height 401
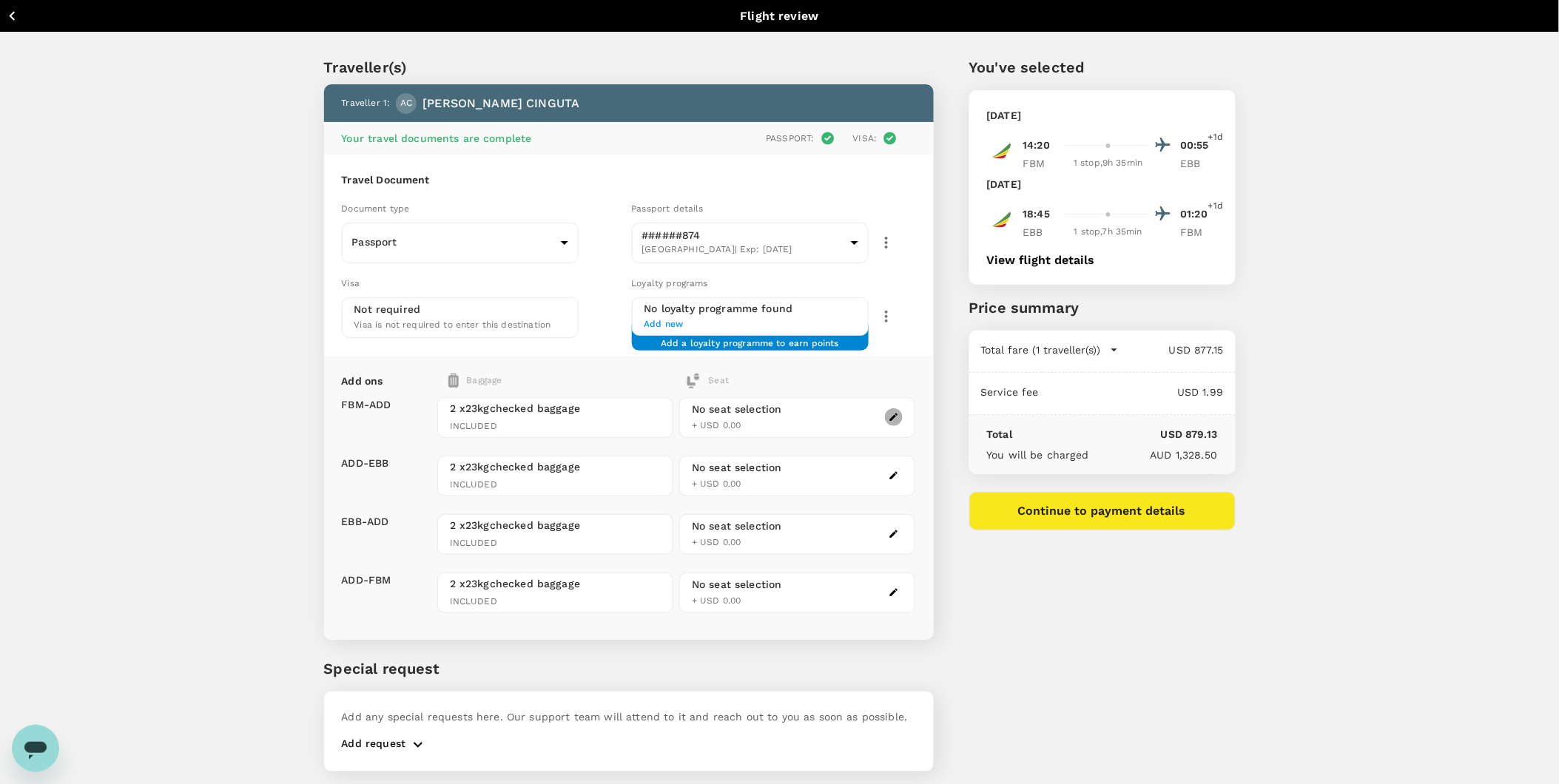
click at [893, 415] on icon "button" at bounding box center [894, 417] width 11 height 11
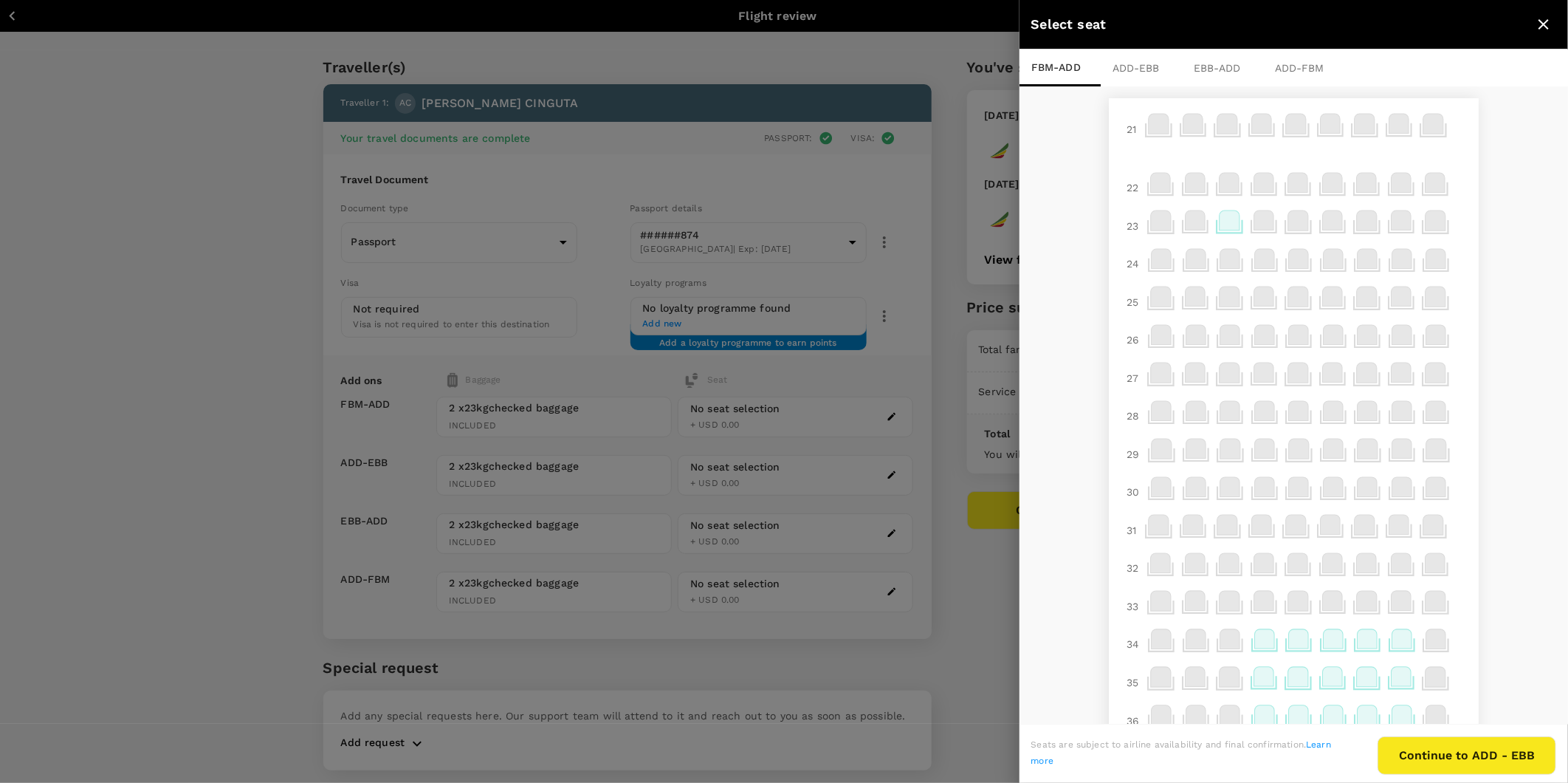
click at [1220, 225] on icon at bounding box center [1229, 220] width 20 height 19
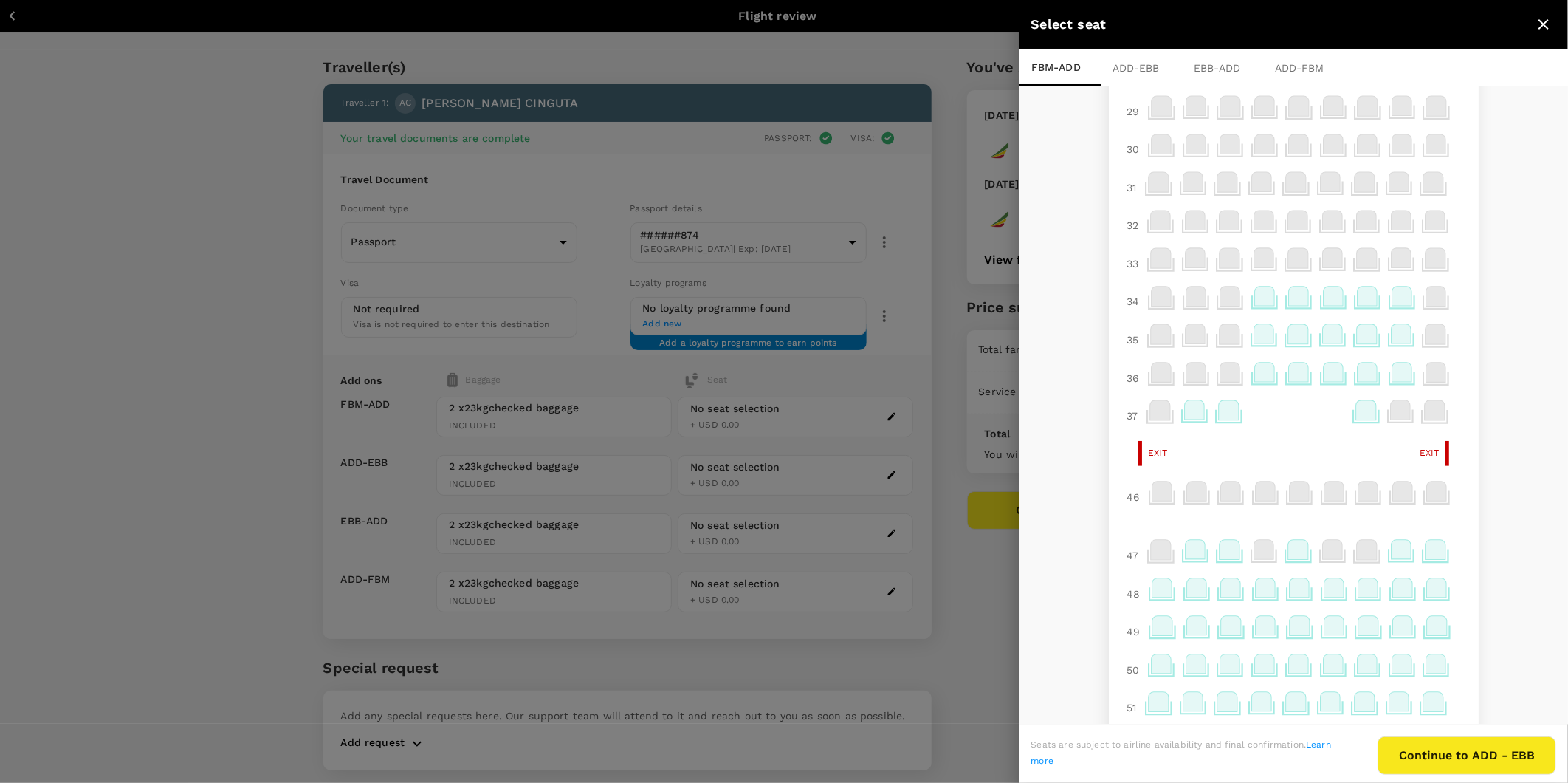
scroll to position [492, 0]
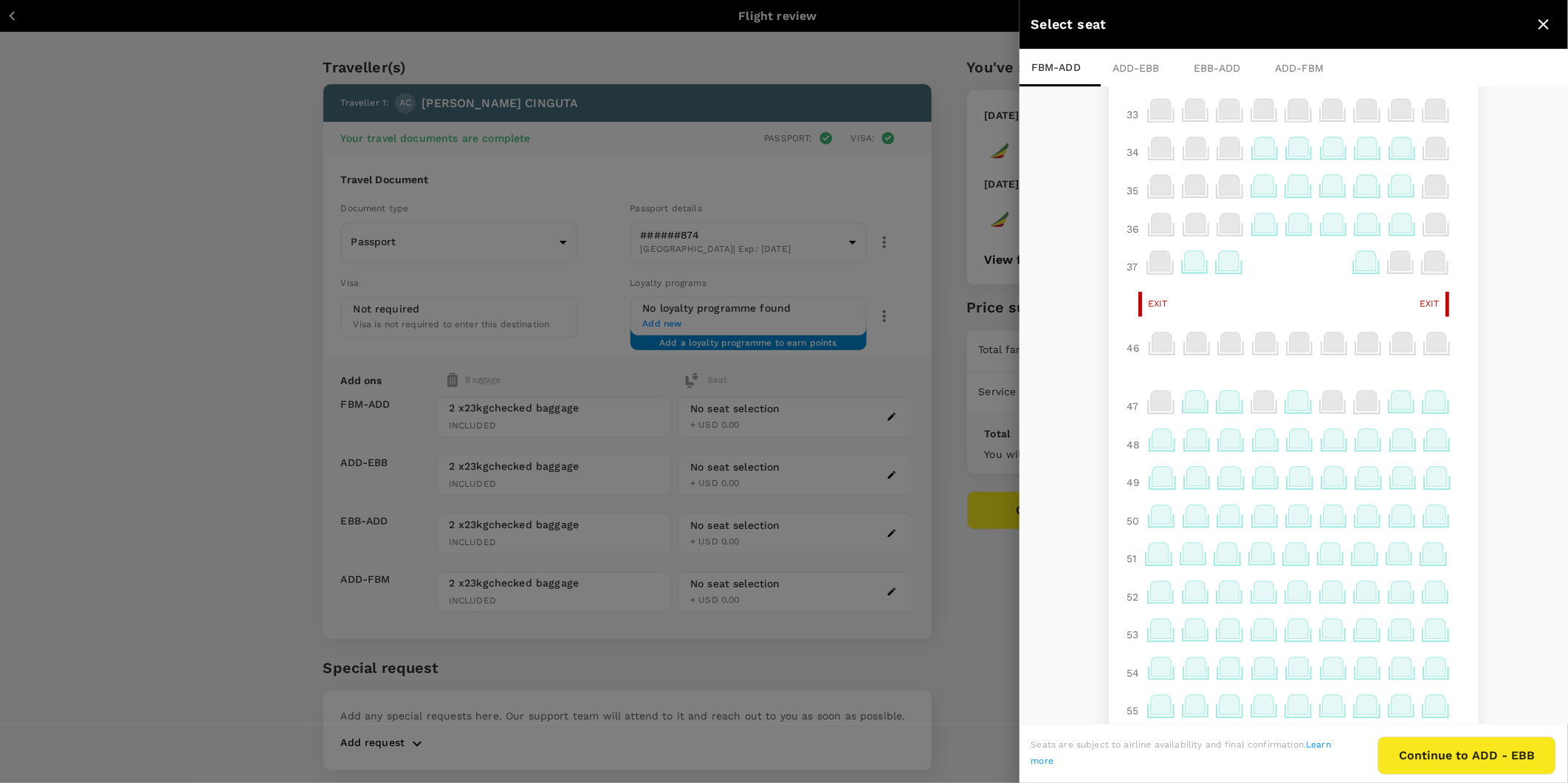
click at [1425, 410] on icon at bounding box center [1435, 400] width 20 height 19
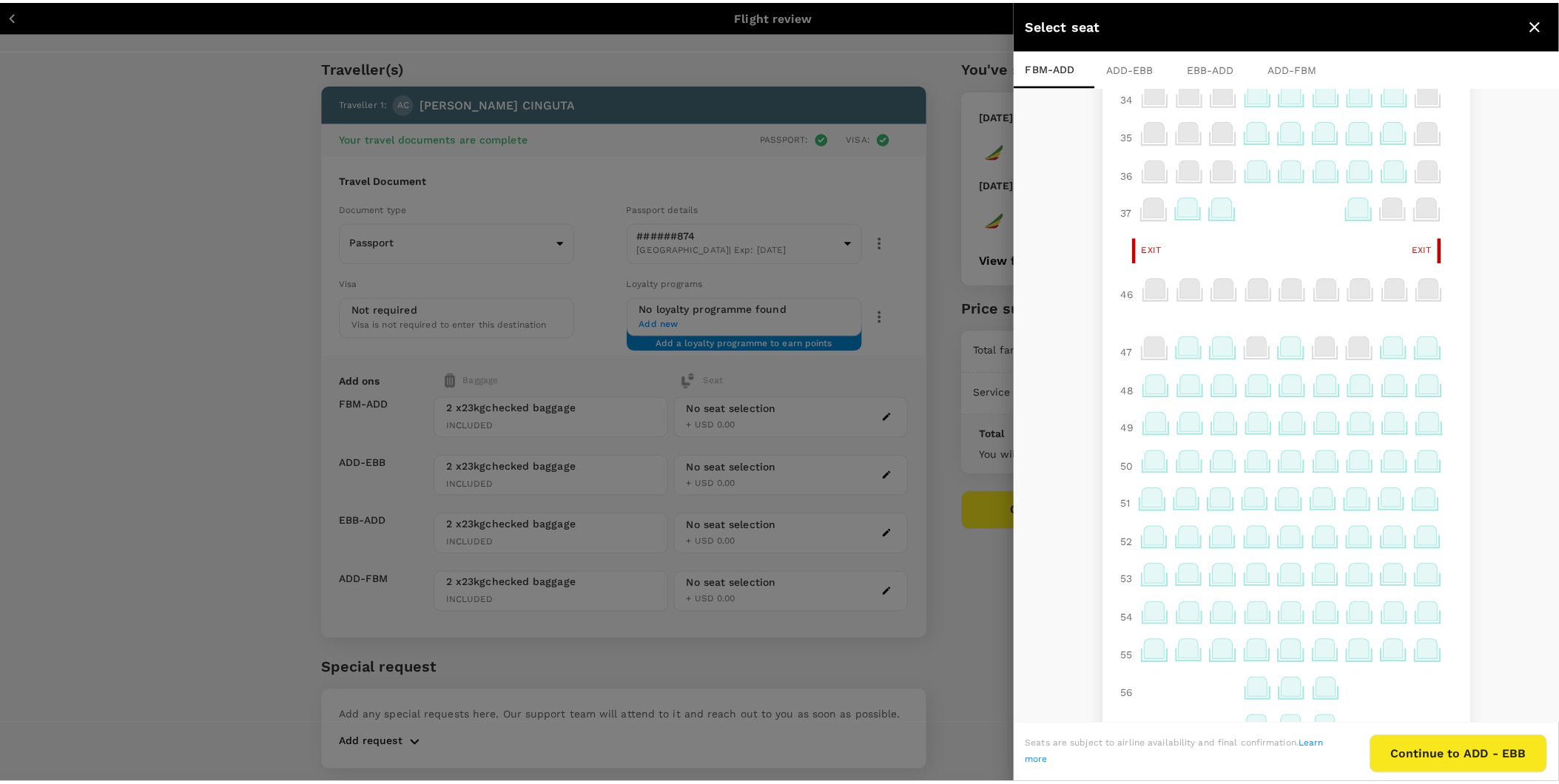
scroll to position [575, 0]
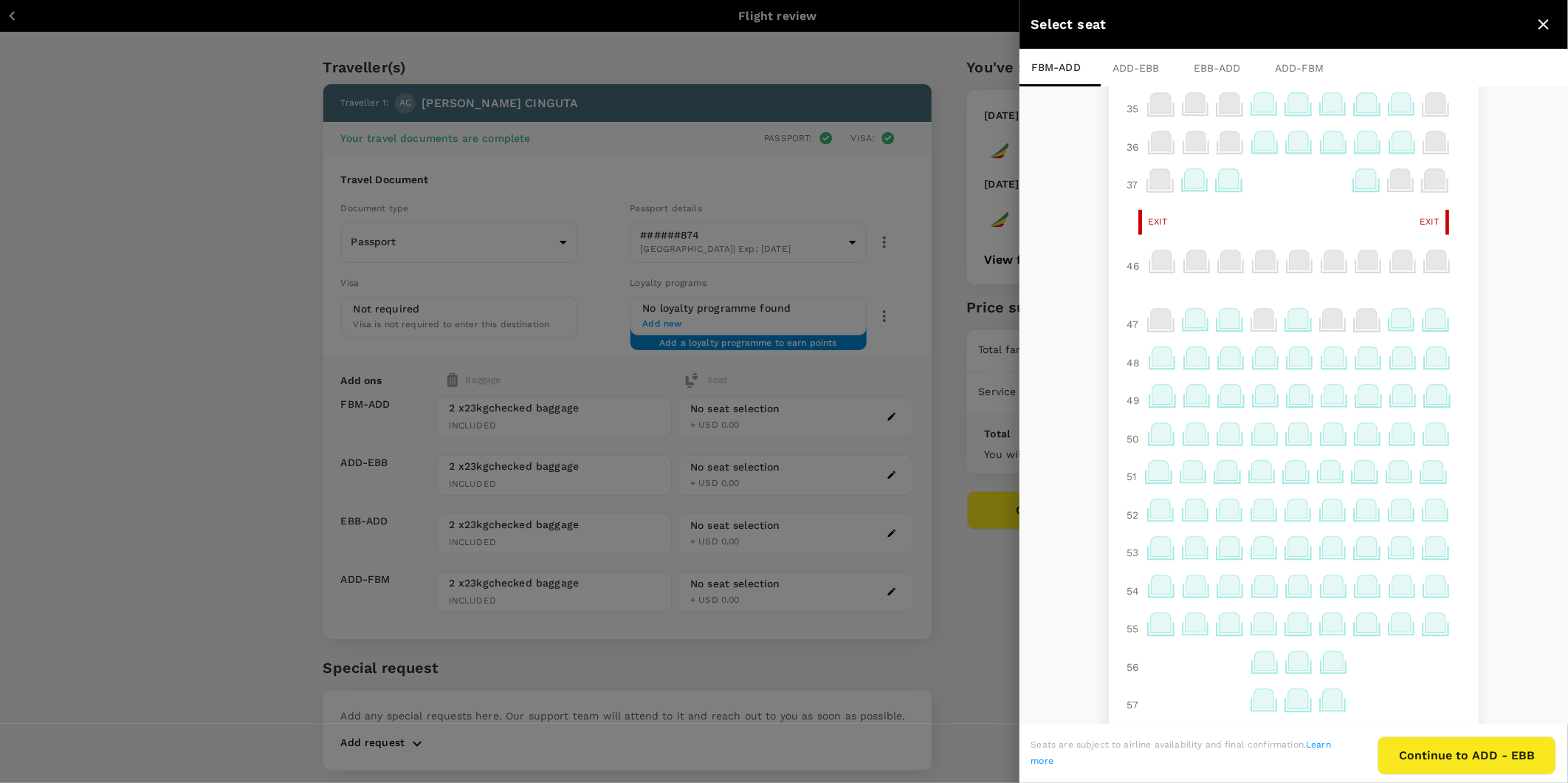
click at [1542, 22] on icon "close" at bounding box center [1544, 24] width 11 height 11
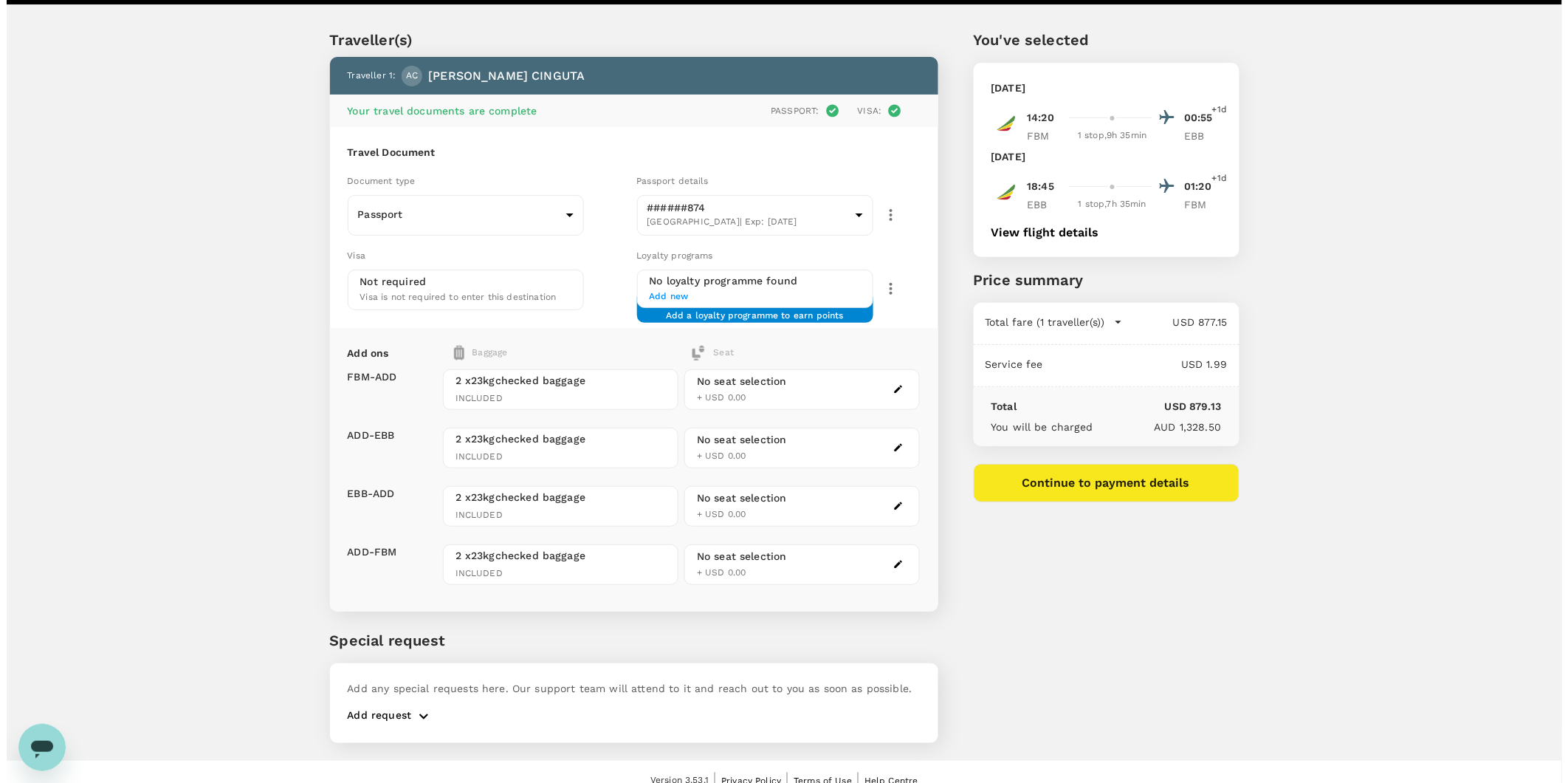
scroll to position [42, 0]
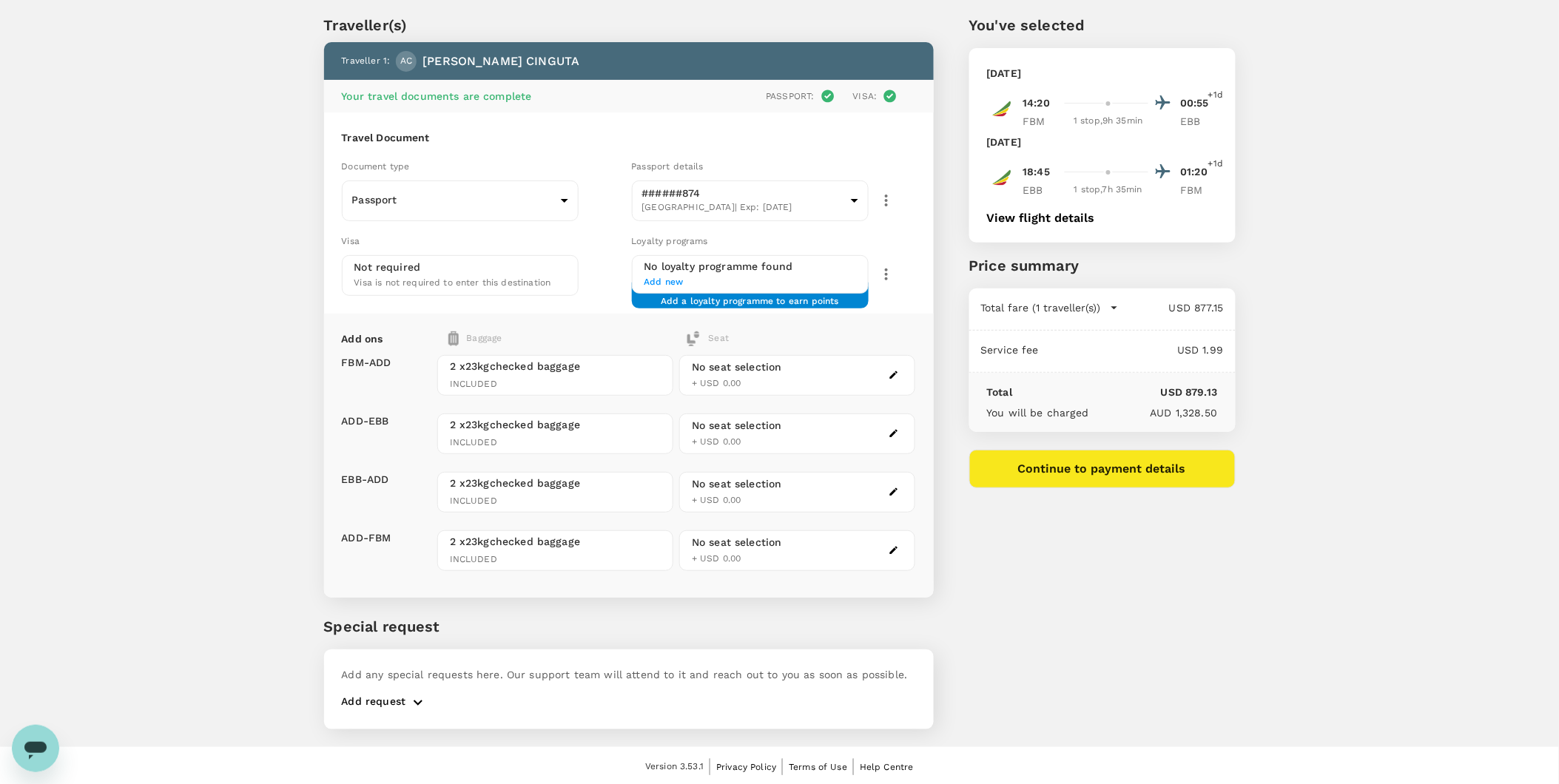
click at [1080, 473] on button "Continue to payment details" at bounding box center [1102, 468] width 266 height 39
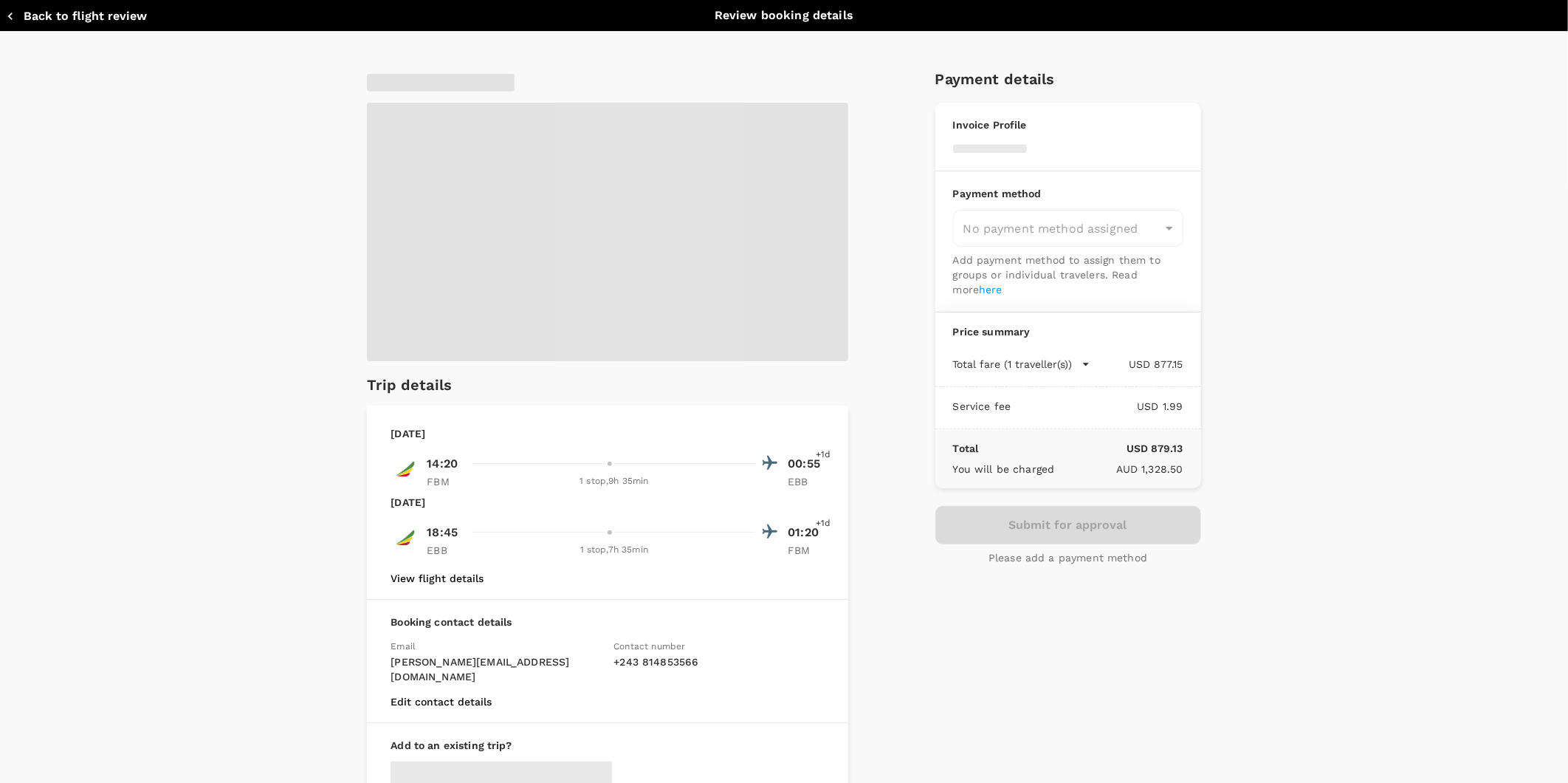
type input "9c4289b1-14a3-4119-8736-521306e5ca8f"
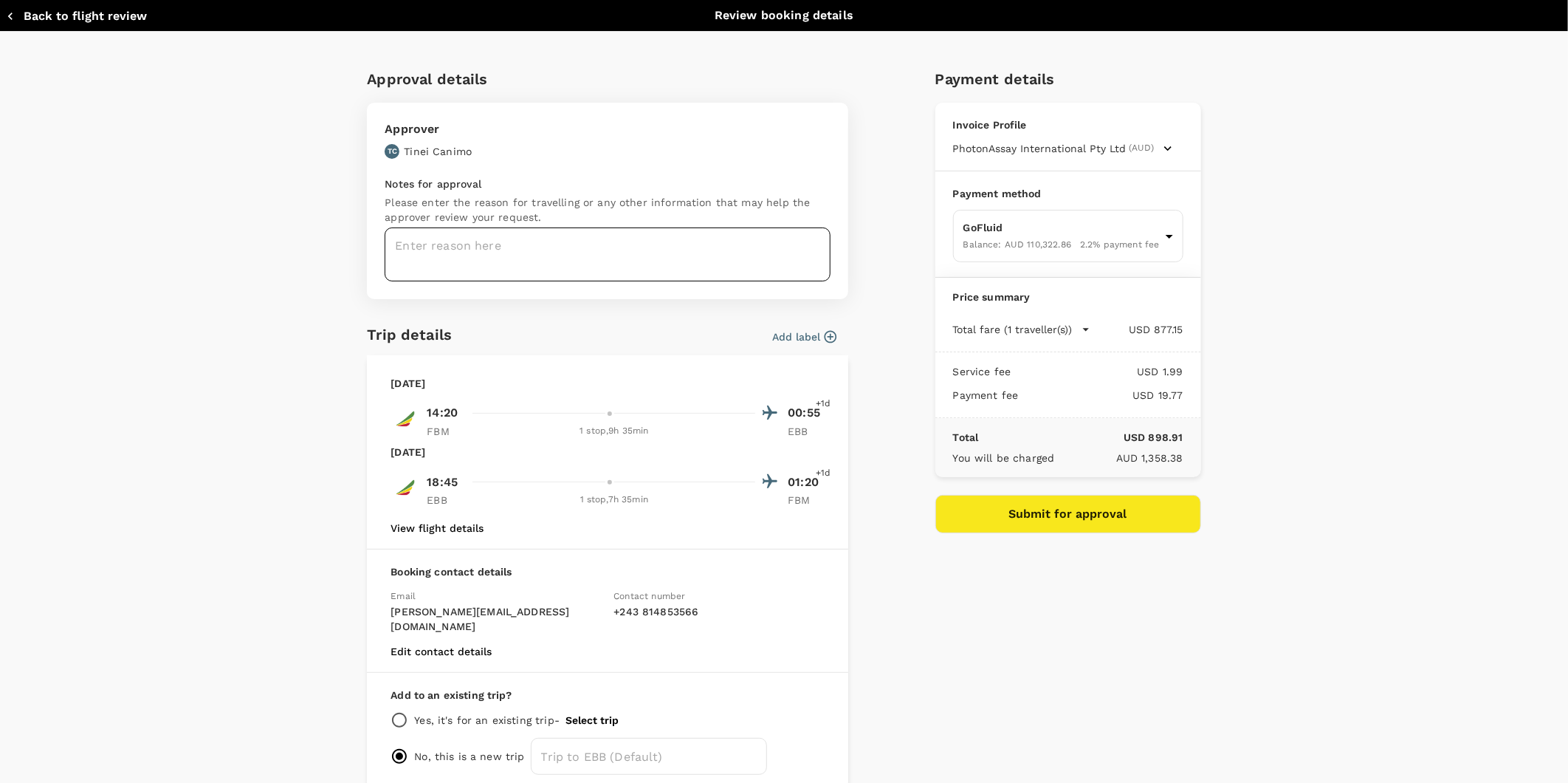
click at [514, 263] on textarea at bounding box center [607, 253] width 446 height 54
click at [446, 253] on textarea at bounding box center [607, 253] width 446 height 54
click at [578, 216] on p "Please enter the reason for travelling or any other information that may help t…" at bounding box center [607, 209] width 446 height 29
click at [541, 237] on textarea at bounding box center [607, 253] width 446 height 54
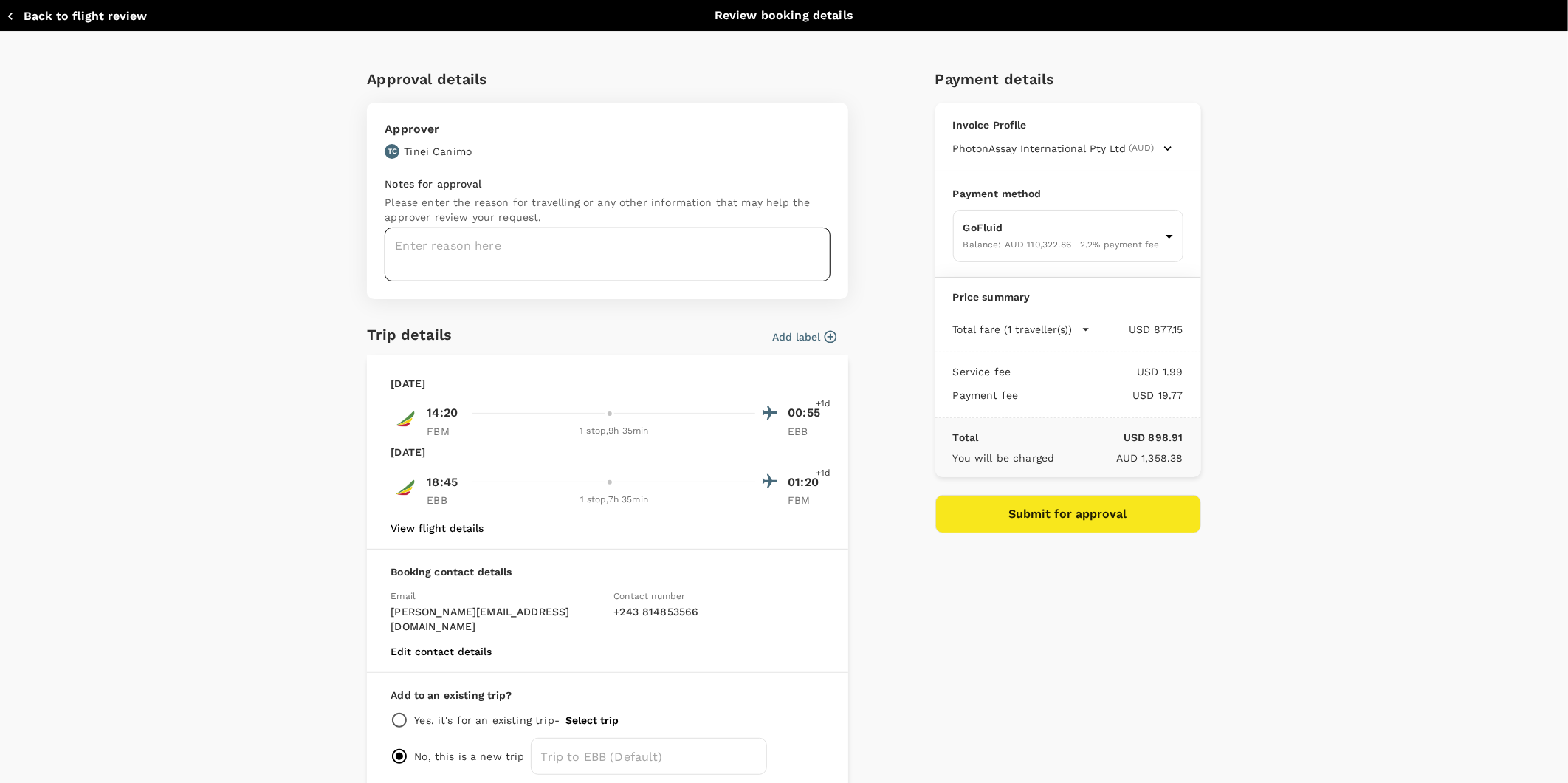
click at [541, 237] on textarea at bounding box center [607, 253] width 446 height 54
click at [715, 252] on textarea "Operation/Maintenance/R&R/Max016 & max029" at bounding box center [607, 253] width 446 height 54
click at [445, 248] on textarea "Operation/Maintenance/R&R/Max016 & max029" at bounding box center [607, 253] width 446 height 54
click at [706, 249] on textarea "Operations/Maintenance/R&R/Max016 & max029" at bounding box center [607, 253] width 446 height 54
click at [717, 254] on textarea "Operations/Maintenance/R&R/Max016 & max029" at bounding box center [607, 253] width 446 height 54
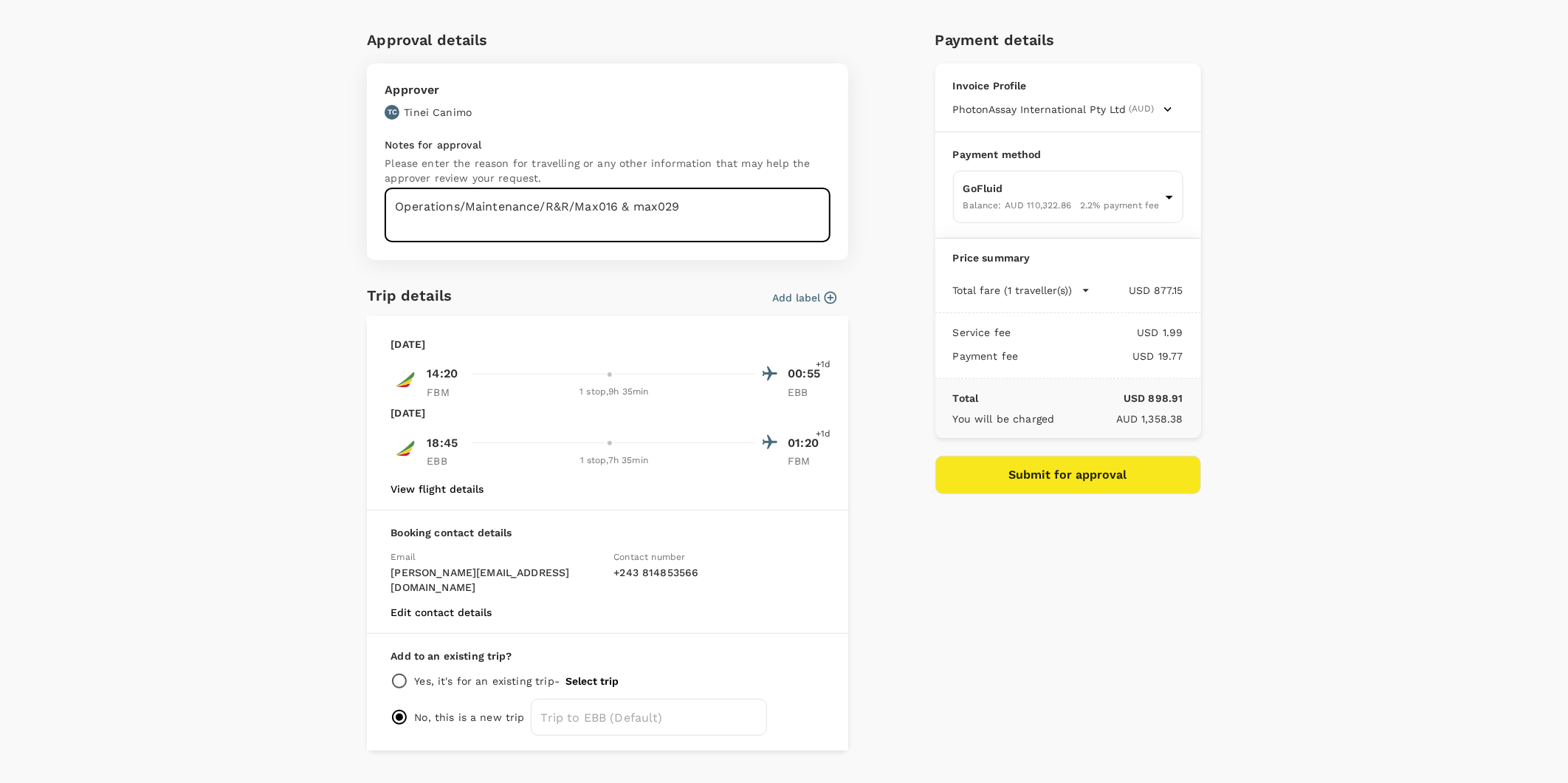
scroll to position [59, 0]
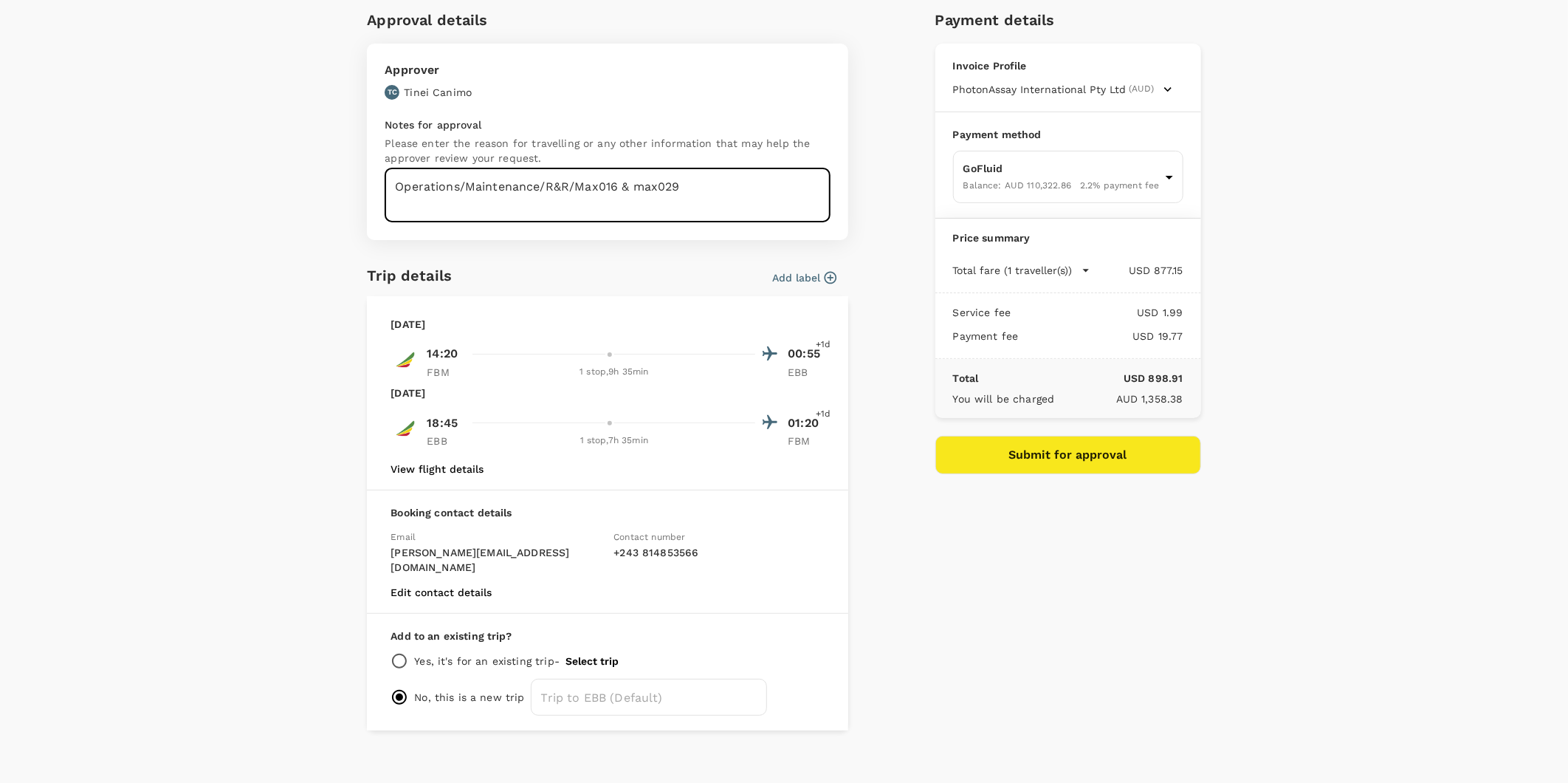
type textarea "Operations/Maintenance/R&R/Max016 & max029"
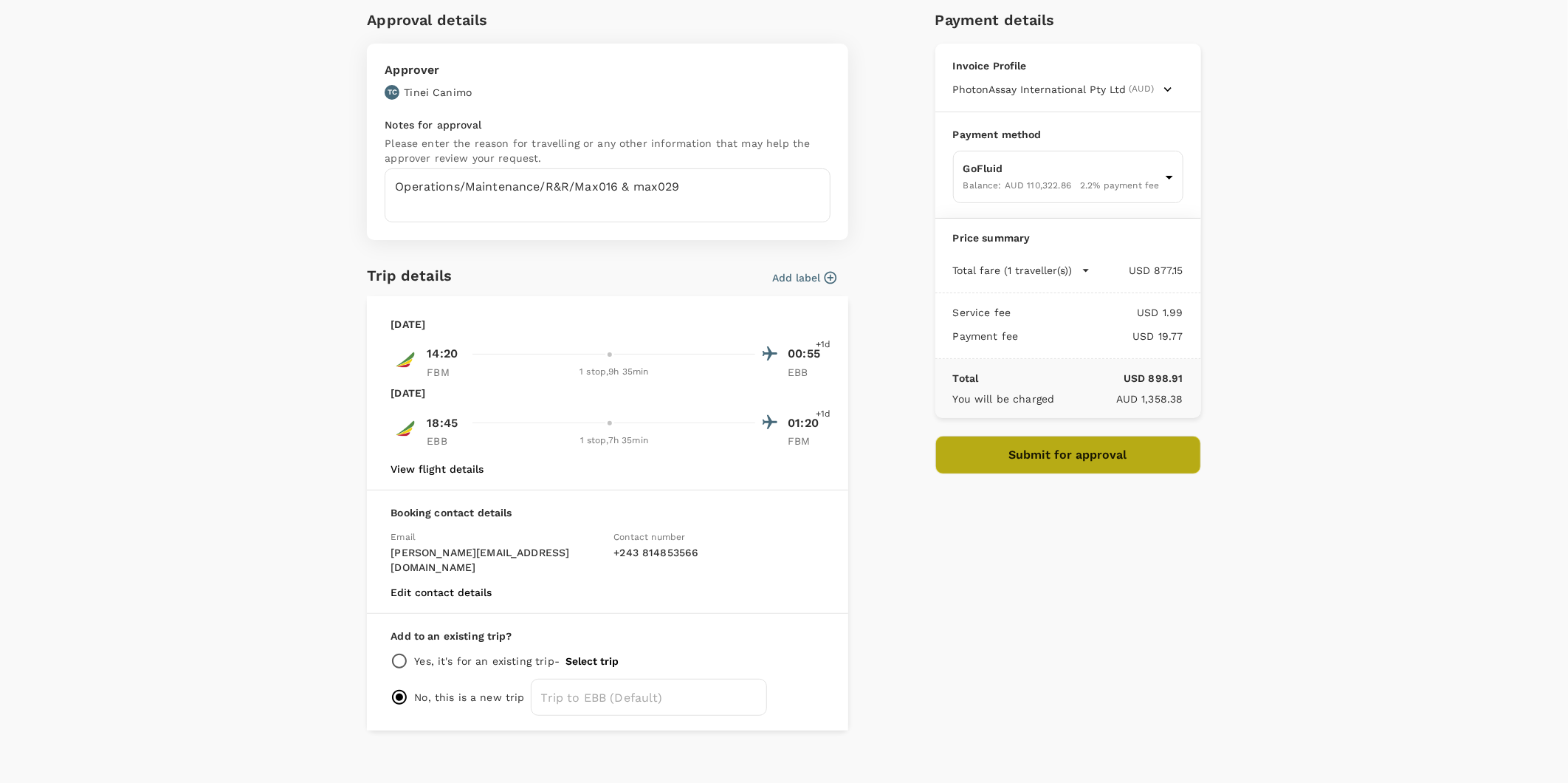
click at [1049, 455] on button "Submit for approval" at bounding box center [1068, 455] width 265 height 38
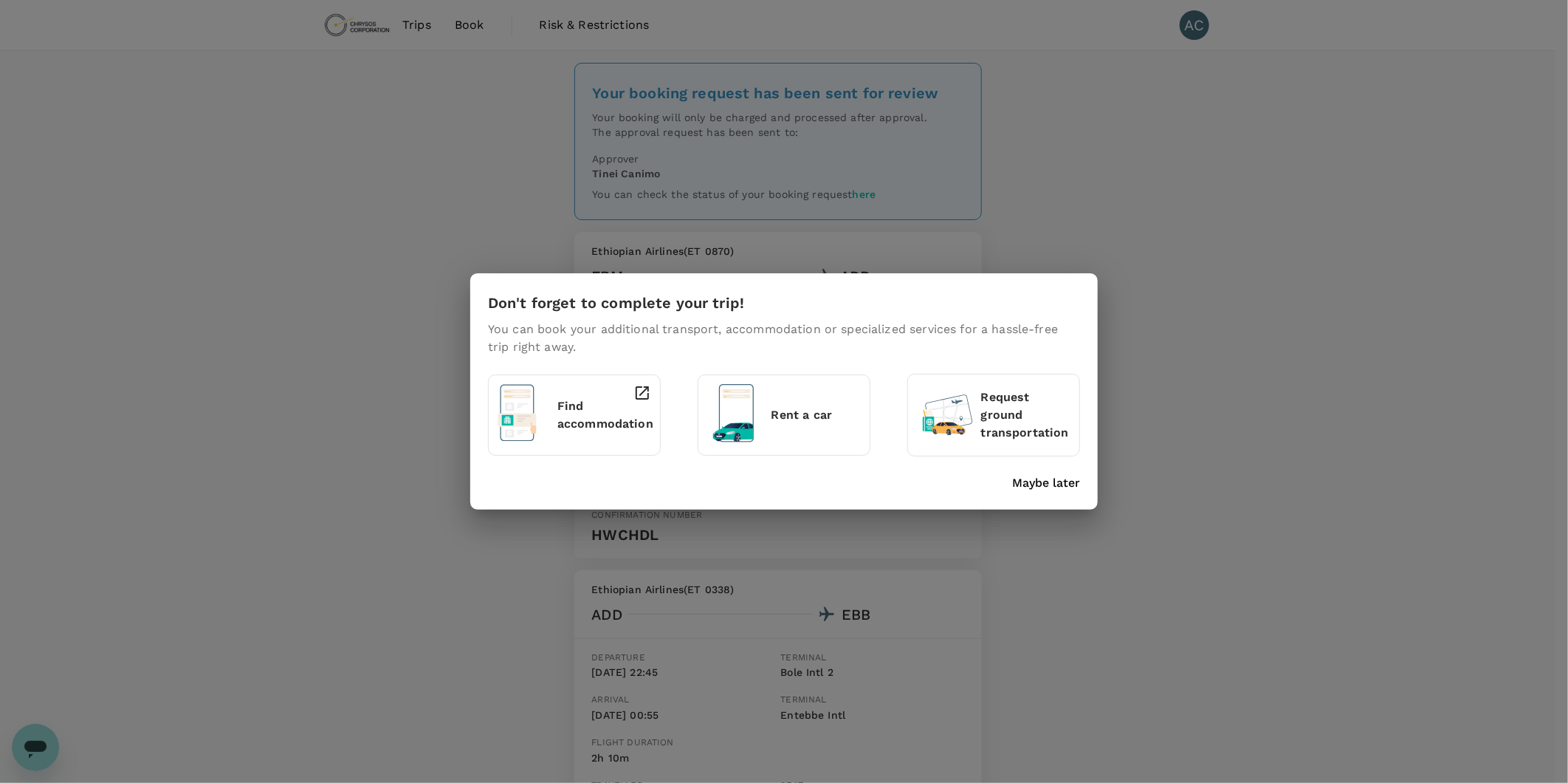
click at [1033, 478] on p "Maybe later" at bounding box center [1046, 482] width 68 height 17
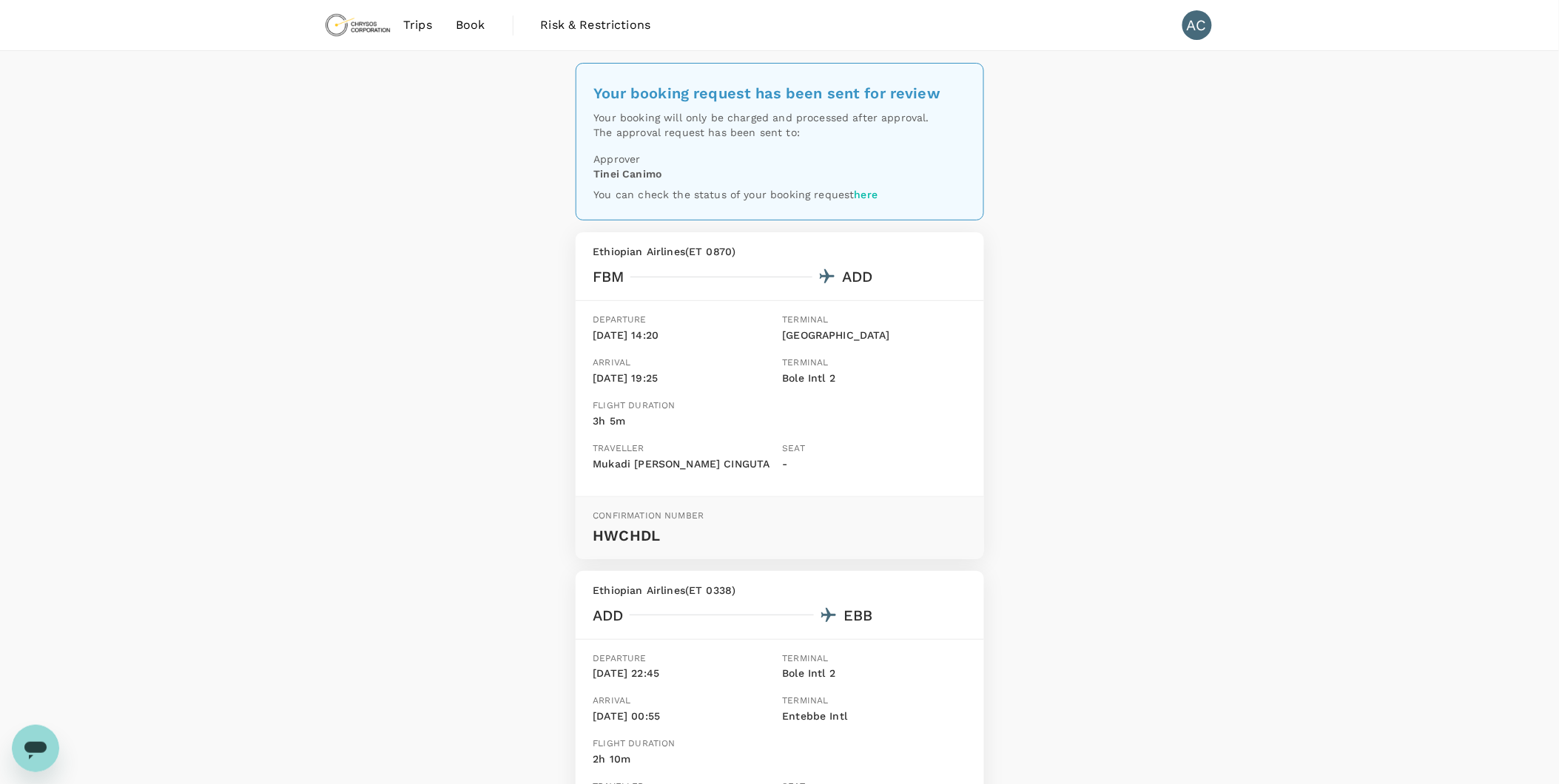
click at [868, 194] on link "here" at bounding box center [866, 195] width 23 height 12
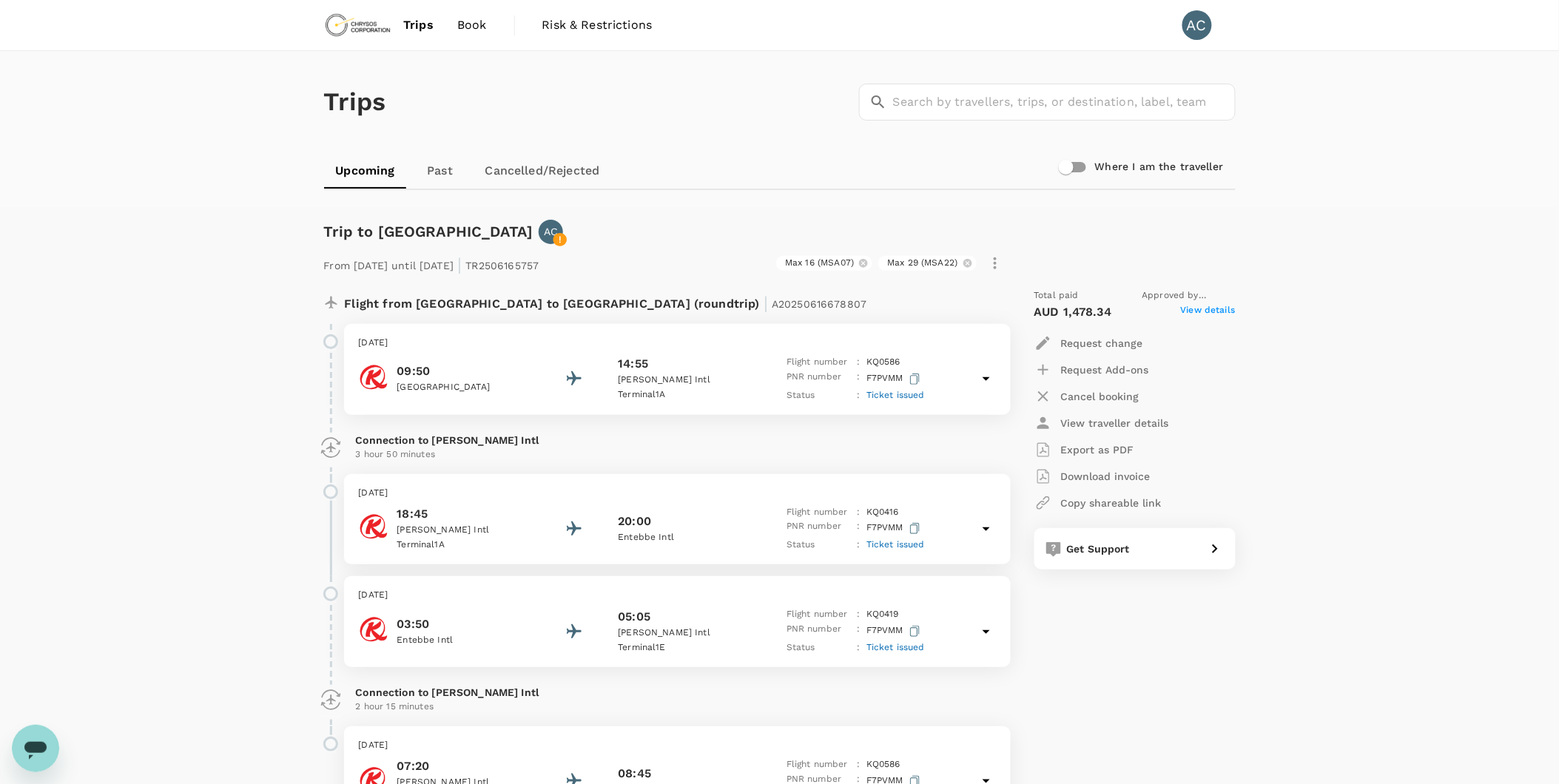
click at [412, 175] on link "Past" at bounding box center [440, 171] width 67 height 35
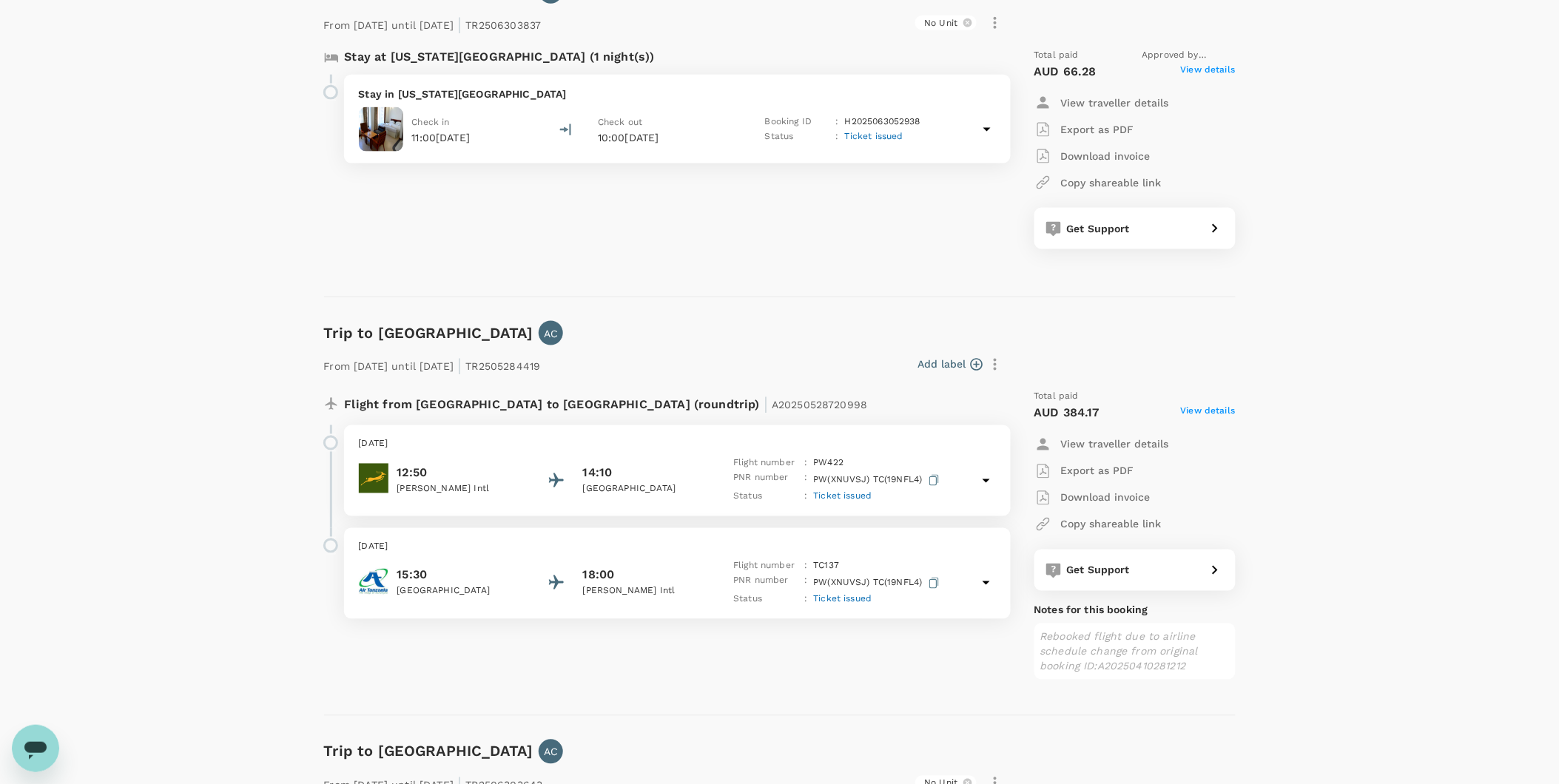
scroll to position [986, 0]
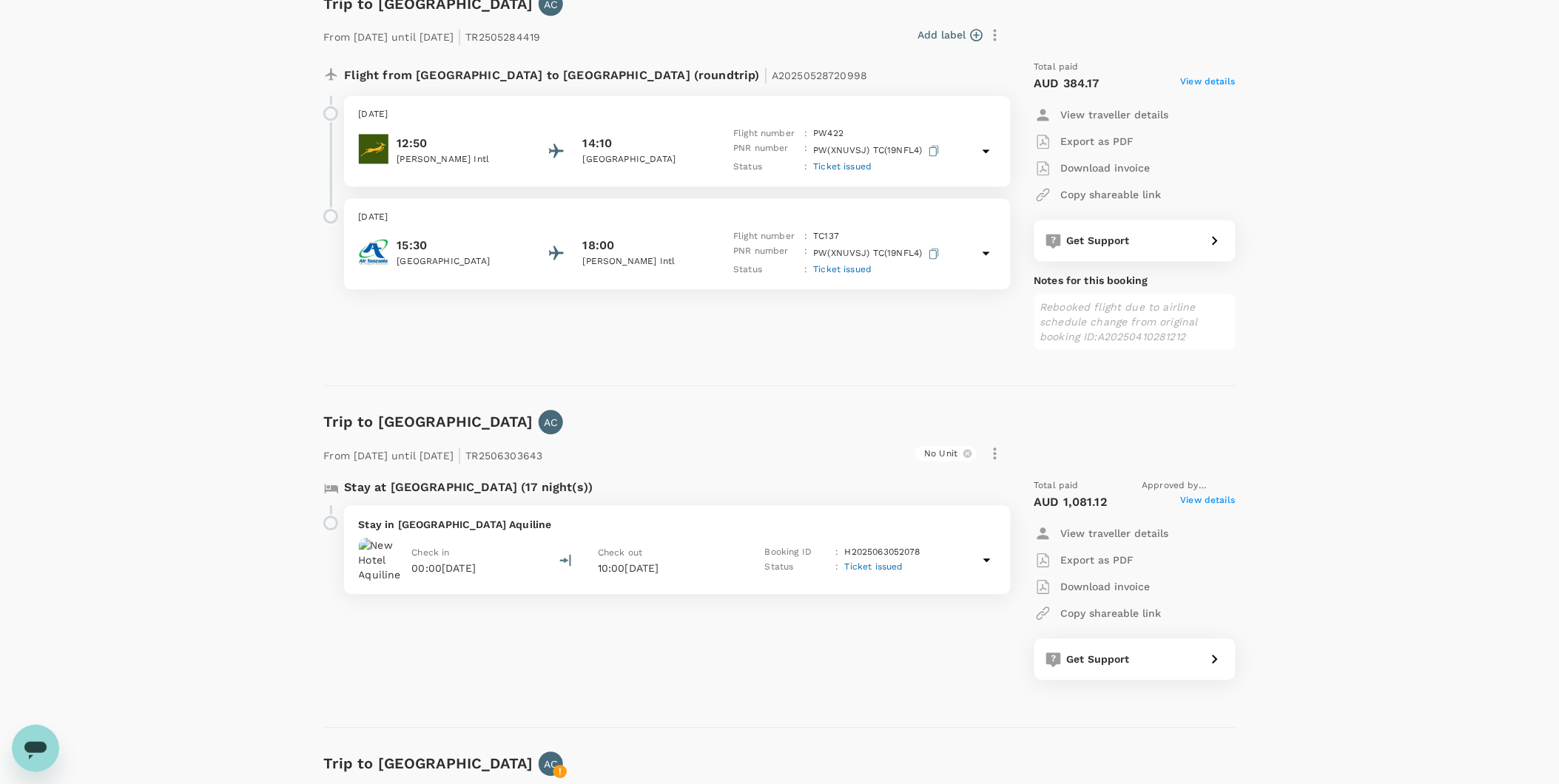
click at [982, 562] on icon at bounding box center [986, 560] width 17 height 17
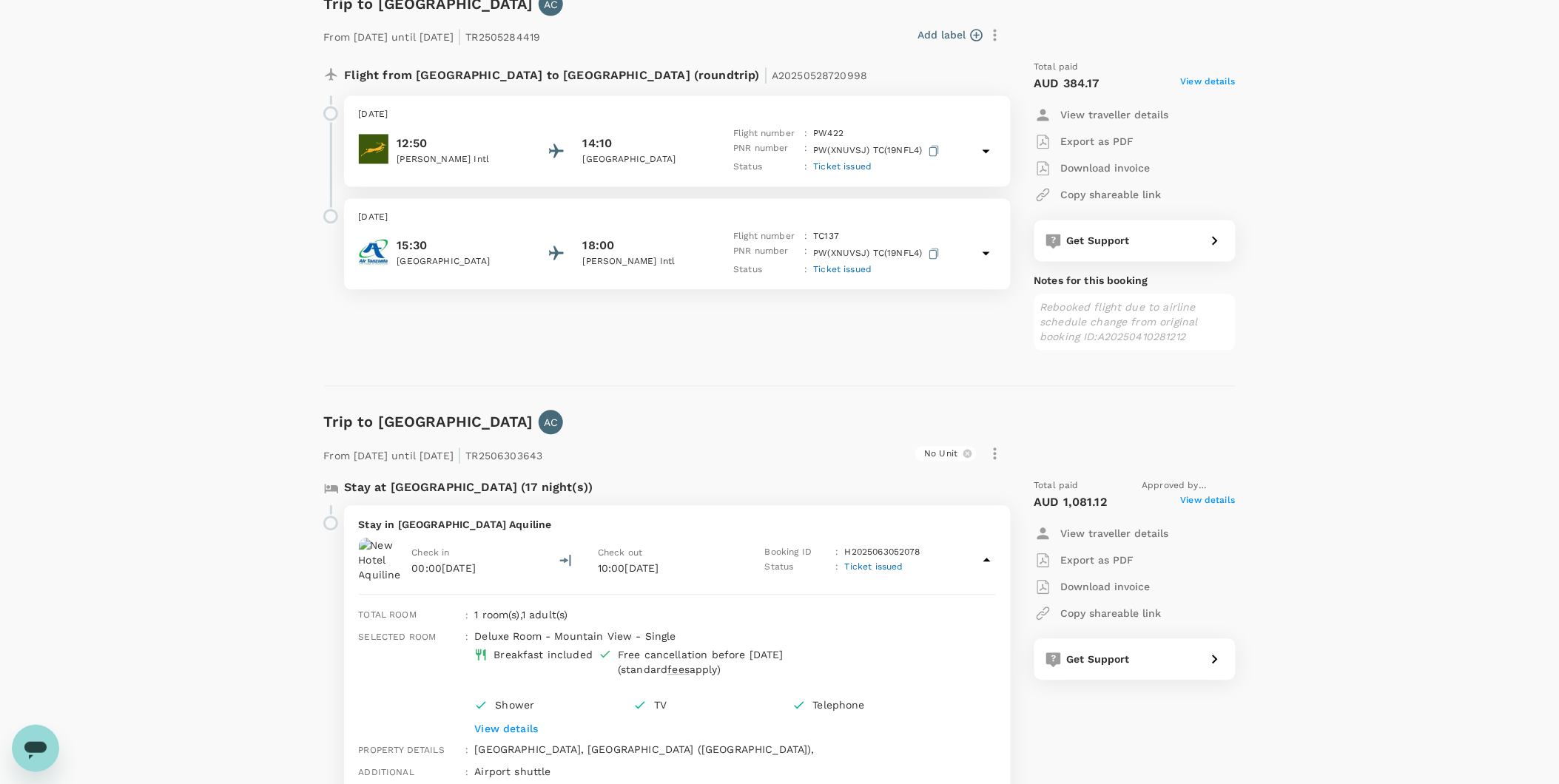
click at [981, 558] on icon at bounding box center [986, 560] width 17 height 17
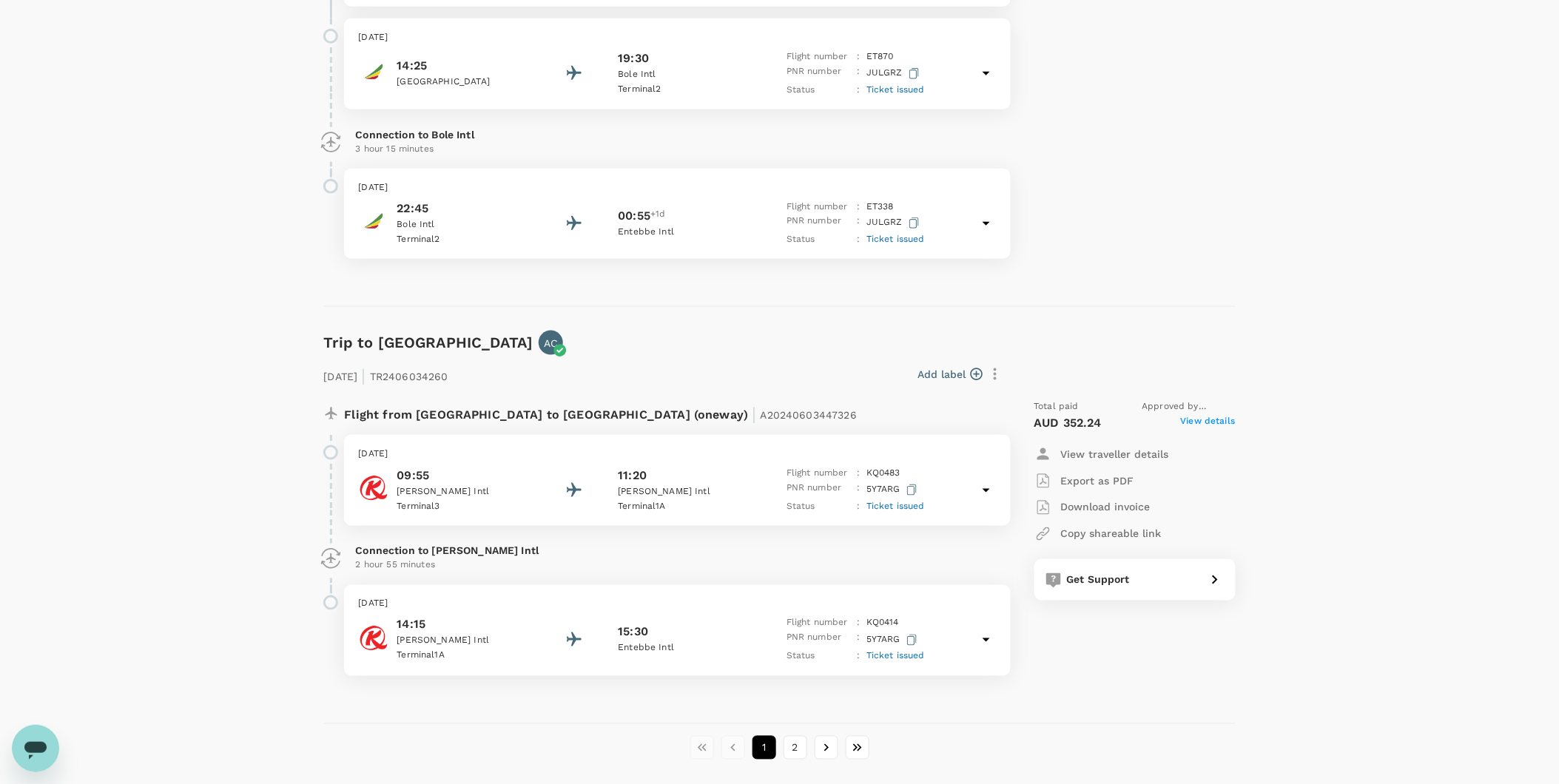
scroll to position [4559, 0]
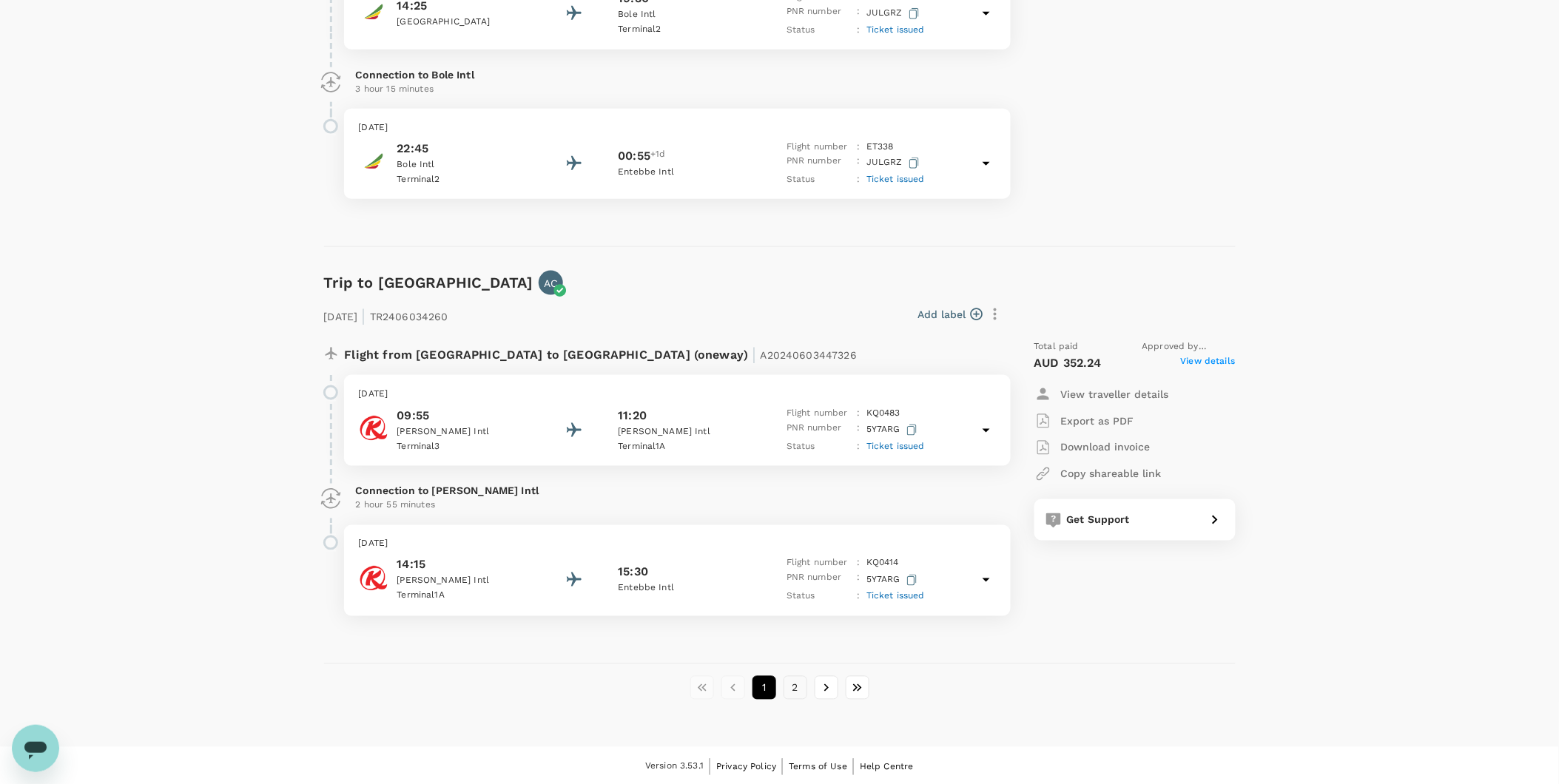
click at [789, 684] on button "2" at bounding box center [795, 687] width 23 height 23
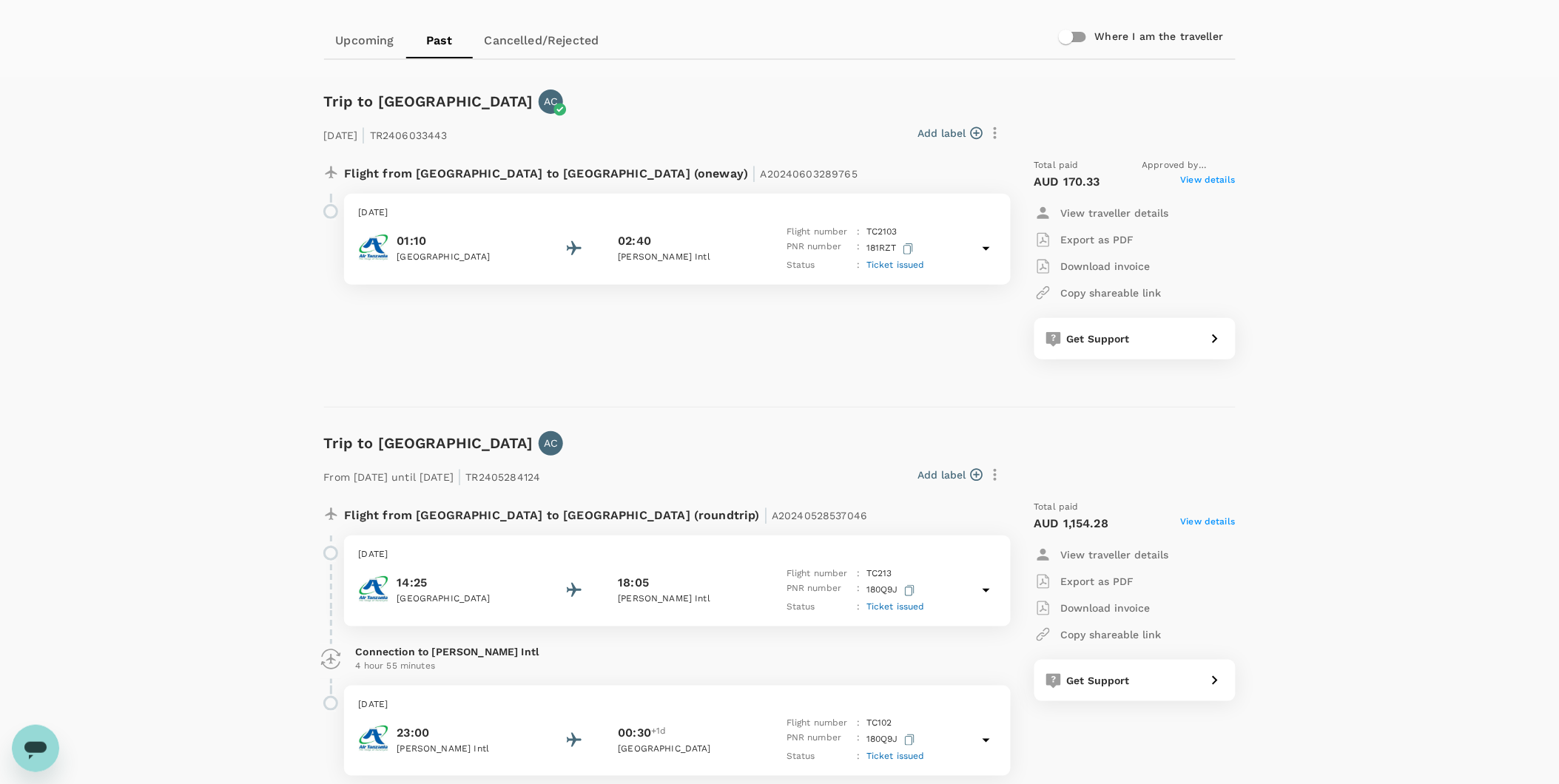
scroll to position [0, 0]
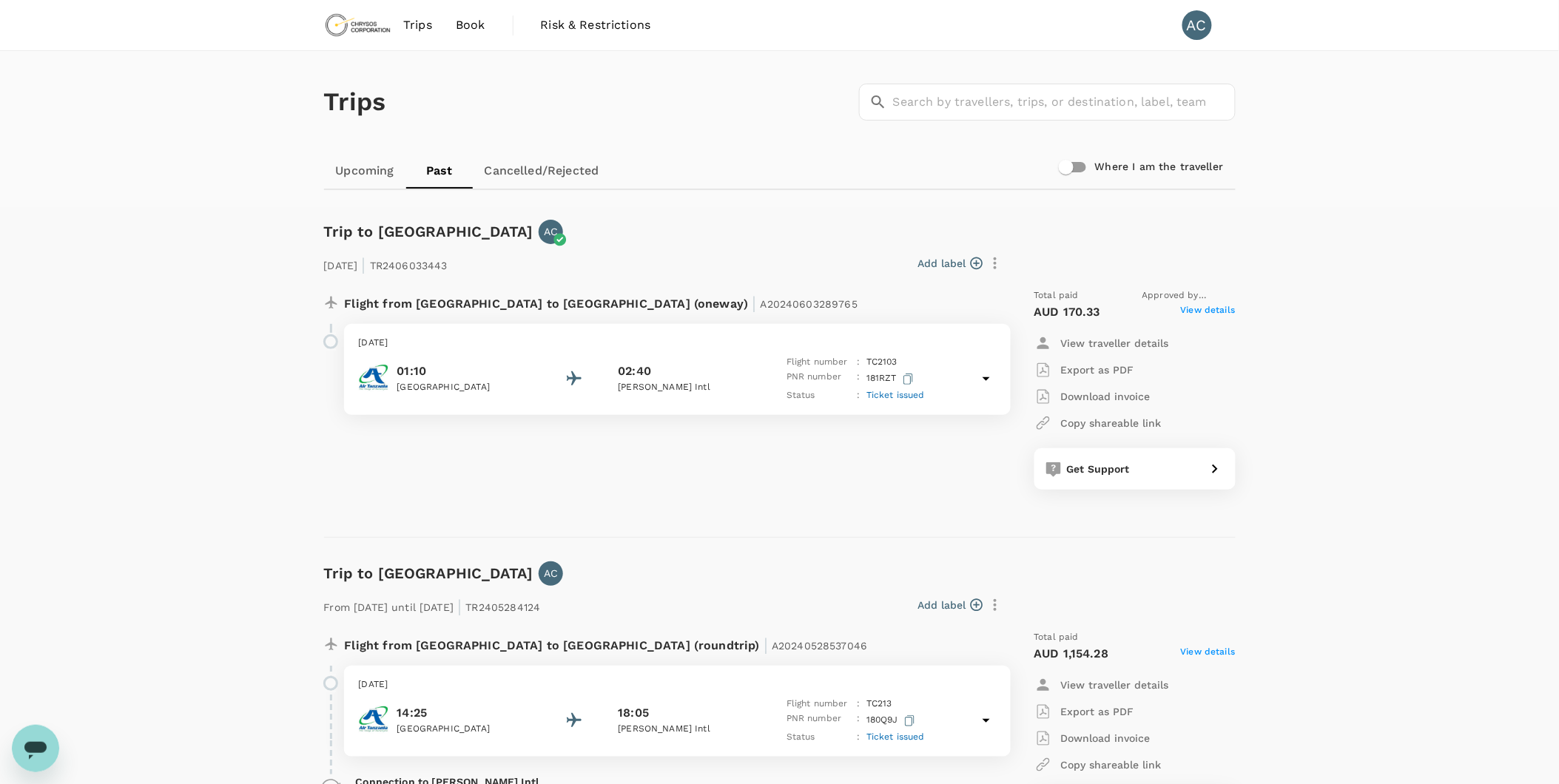
click at [423, 22] on span "Trips" at bounding box center [417, 25] width 29 height 17
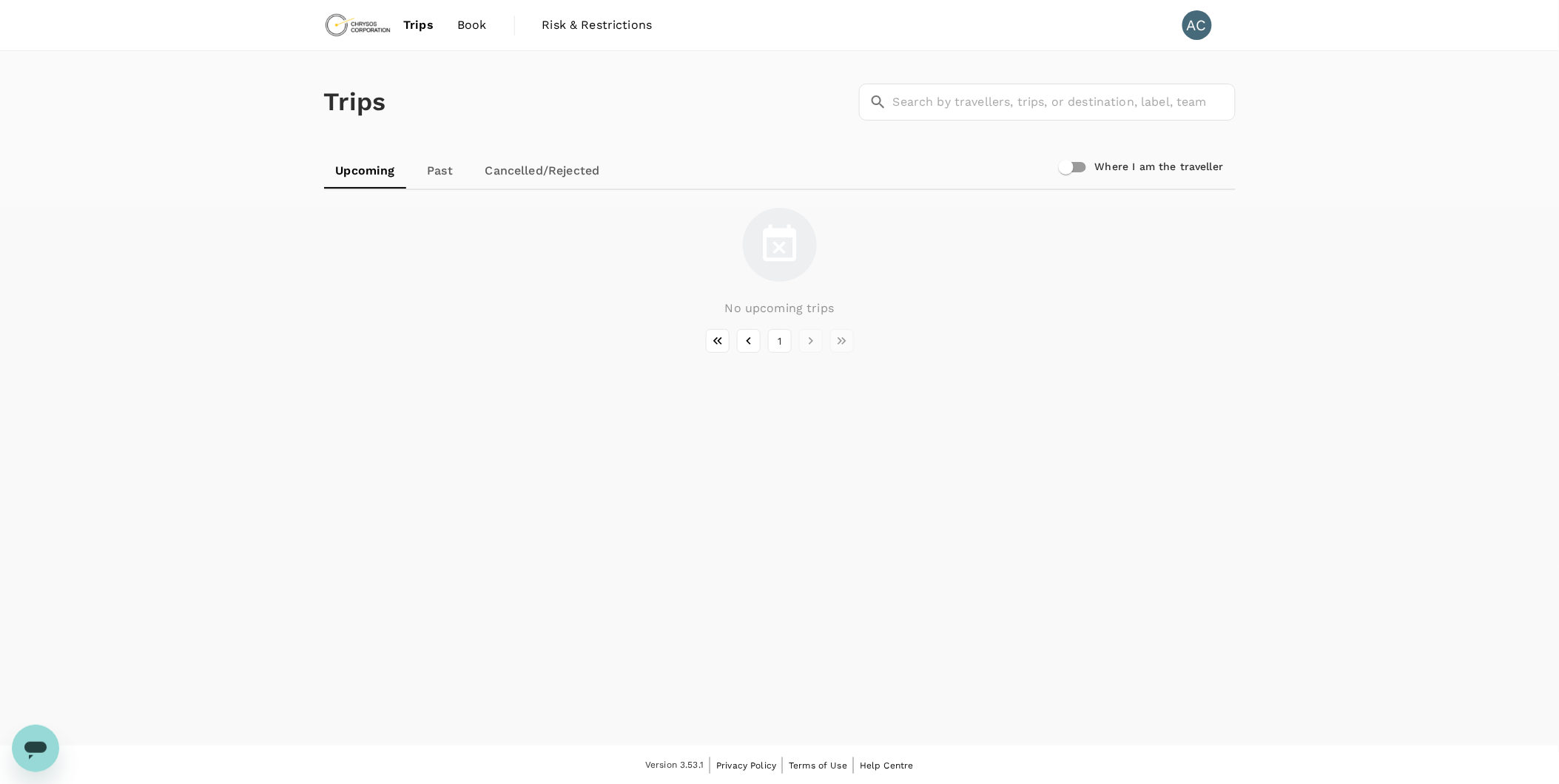
click at [413, 24] on span "Trips" at bounding box center [418, 25] width 30 height 17
click at [353, 23] on img at bounding box center [358, 25] width 68 height 32
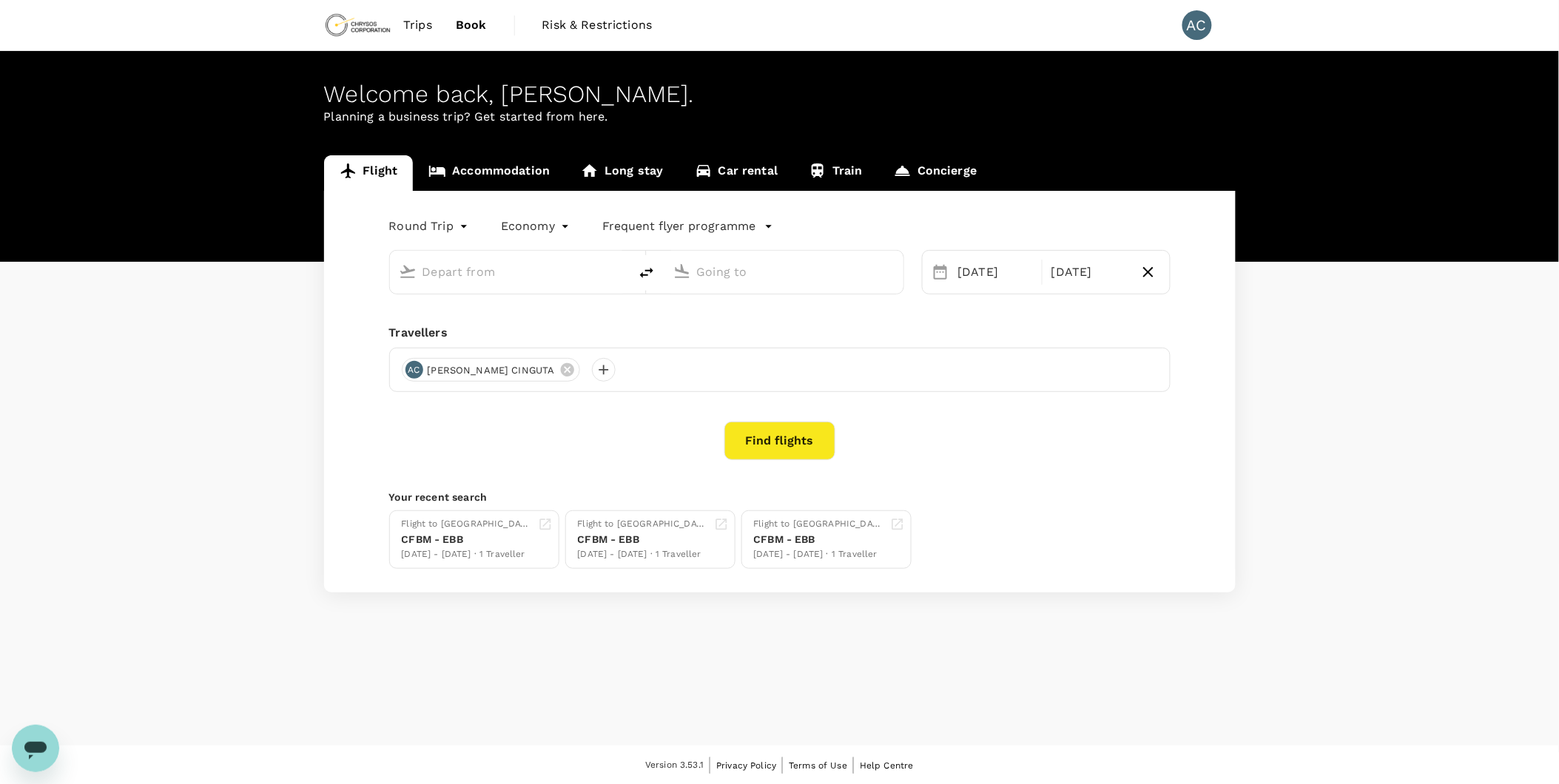
type input "Lubumbashi, [GEOGRAPHIC_DATA] (any)"
type input "Entebbe Intl (EBB)"
